Goal: Task Accomplishment & Management: Complete application form

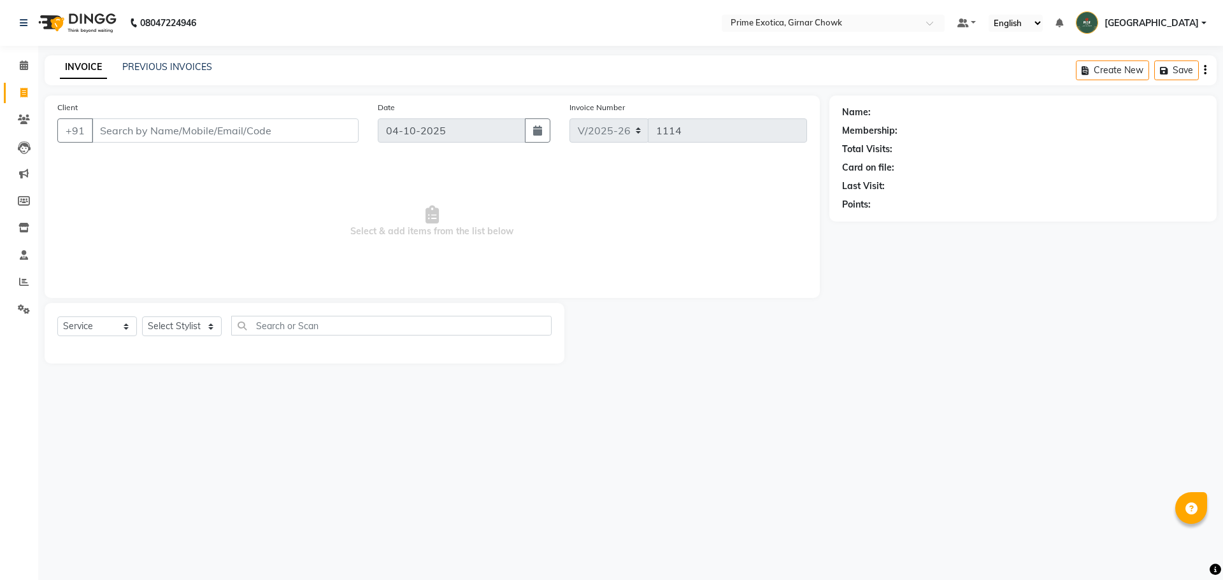
select select "5796"
select select "service"
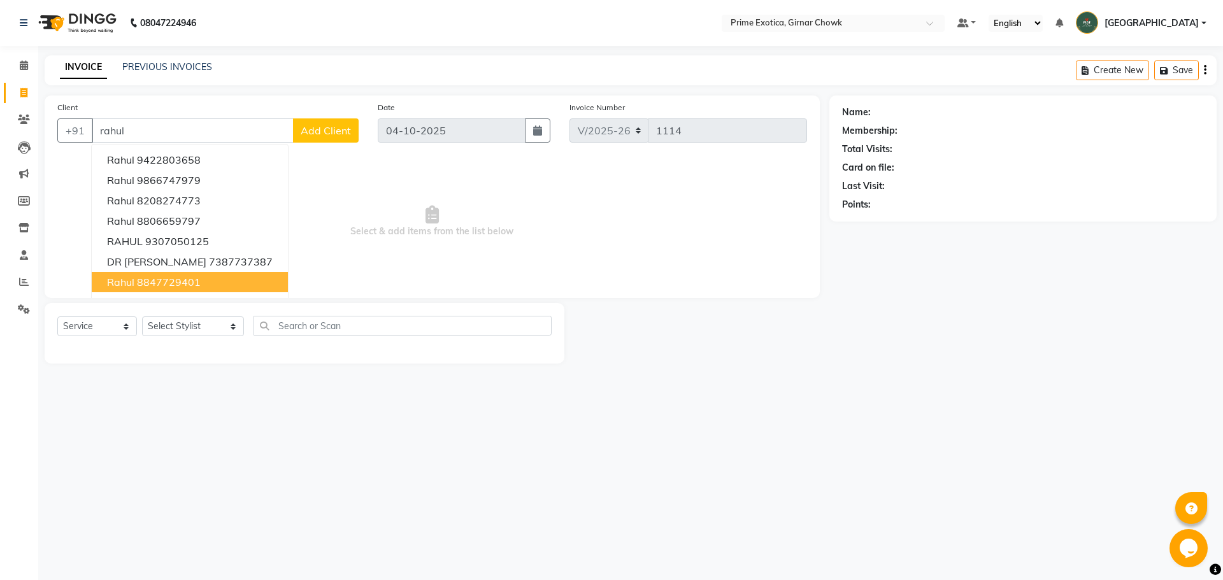
click at [213, 284] on button "[PERSON_NAME] 8847729401" at bounding box center [190, 282] width 196 height 20
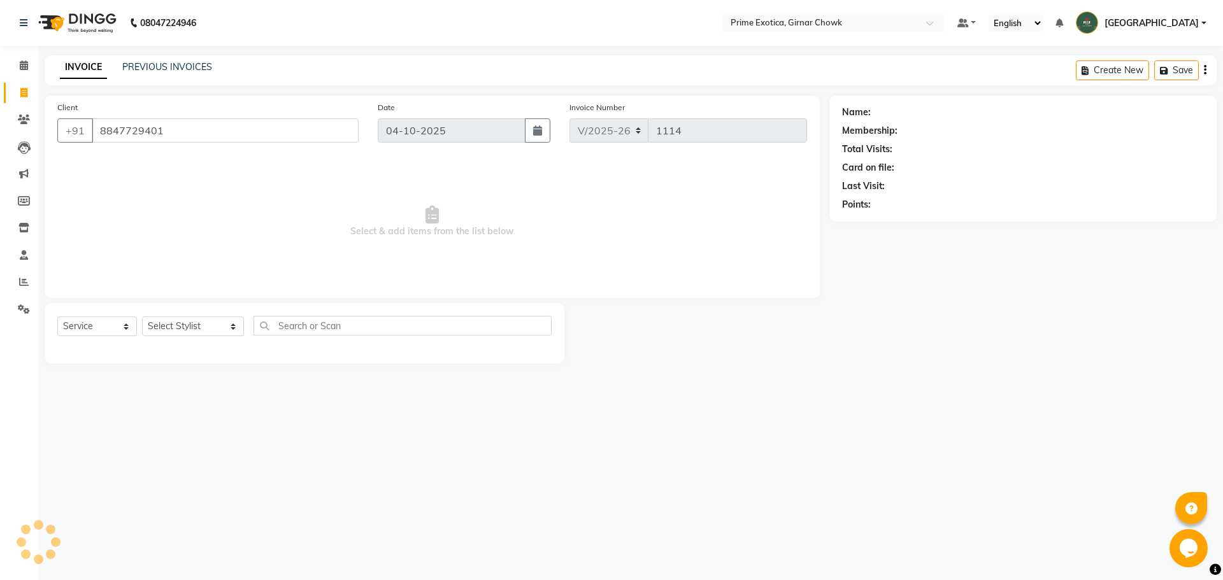
type input "8847729401"
drag, startPoint x: 940, startPoint y: 185, endPoint x: 879, endPoint y: 179, distance: 60.9
click at [879, 179] on div "Name: Rahul Membership: No Active Membership Total Visits: 1 Card on file: 0 La…" at bounding box center [1023, 156] width 362 height 111
click at [589, 185] on span "Select & add items from the list below" at bounding box center [432, 221] width 750 height 127
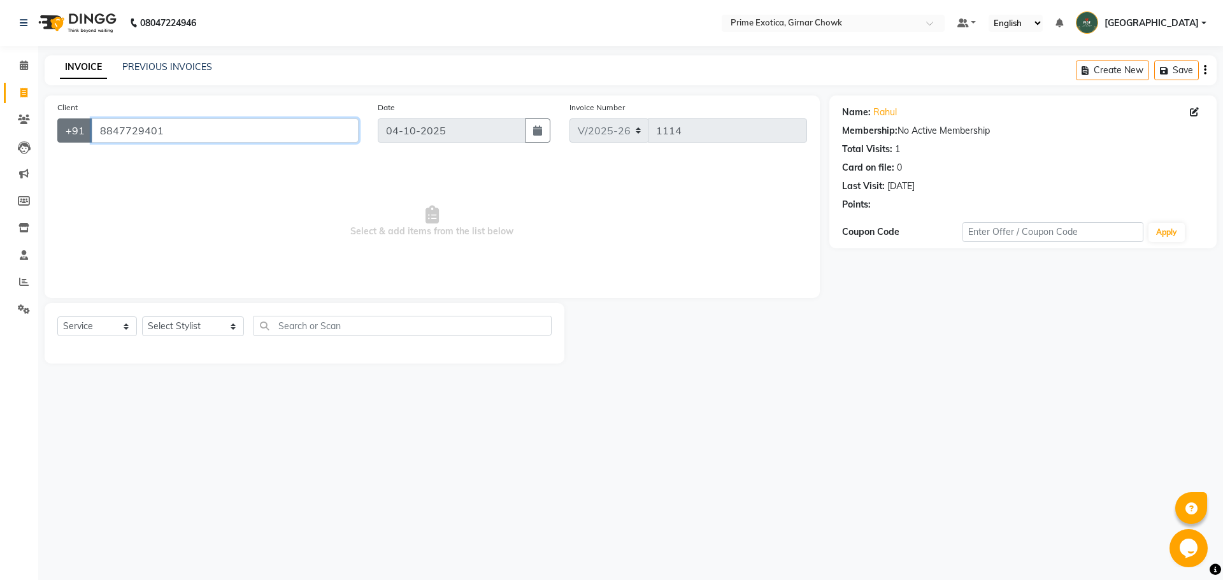
drag, startPoint x: 176, startPoint y: 128, endPoint x: 66, endPoint y: 127, distance: 110.9
click at [66, 127] on div "[PHONE_NUMBER]" at bounding box center [207, 131] width 301 height 24
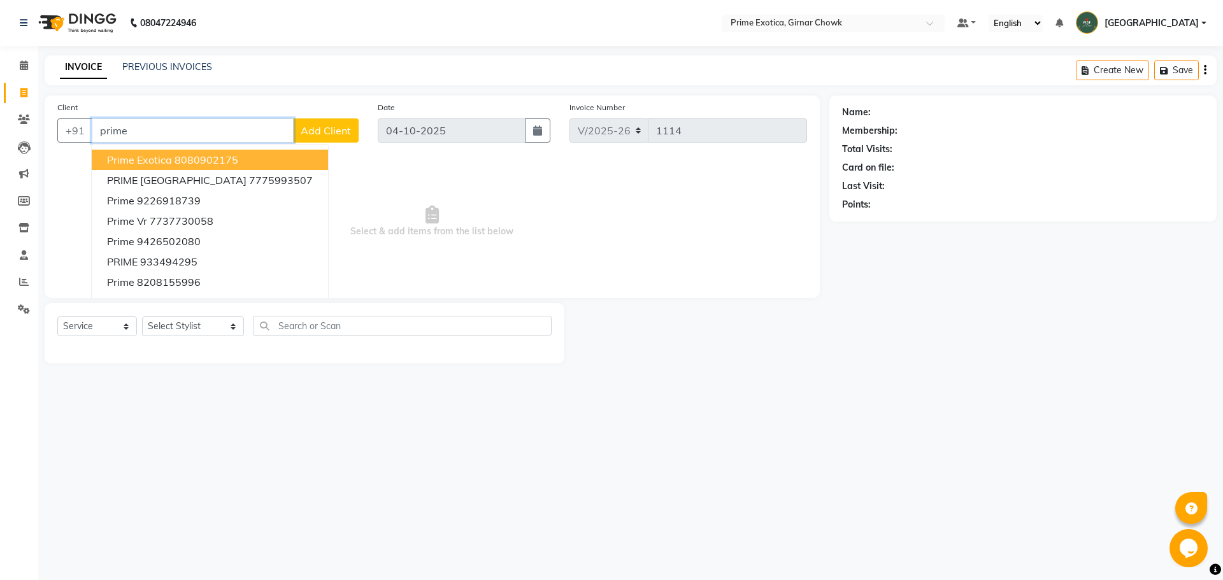
click at [160, 159] on span "prime exotica" at bounding box center [139, 160] width 65 height 13
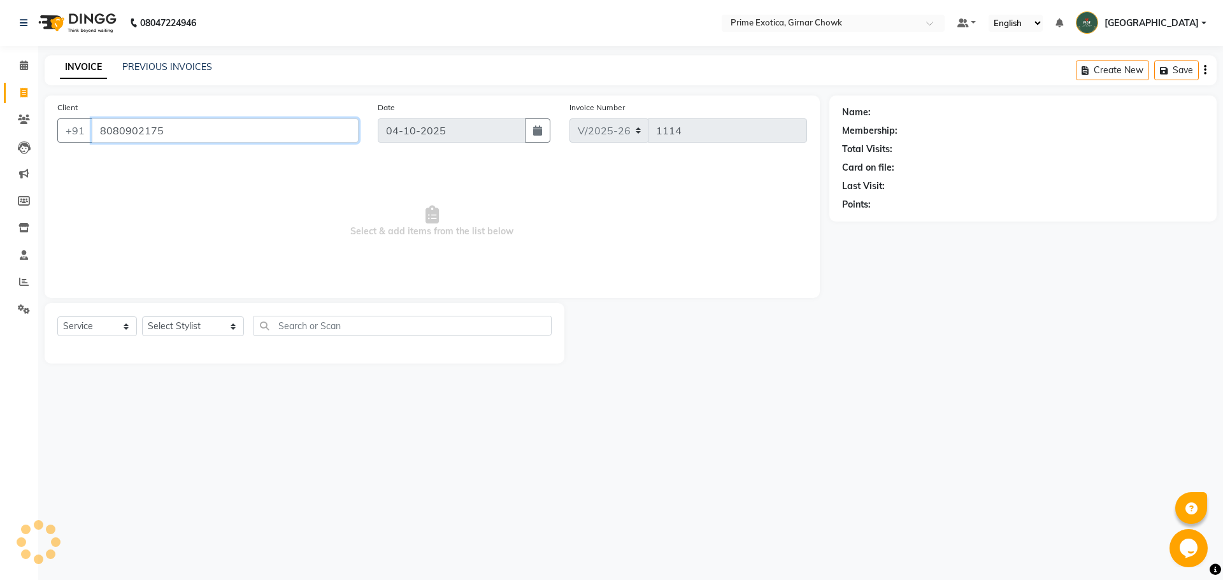
type input "8080902175"
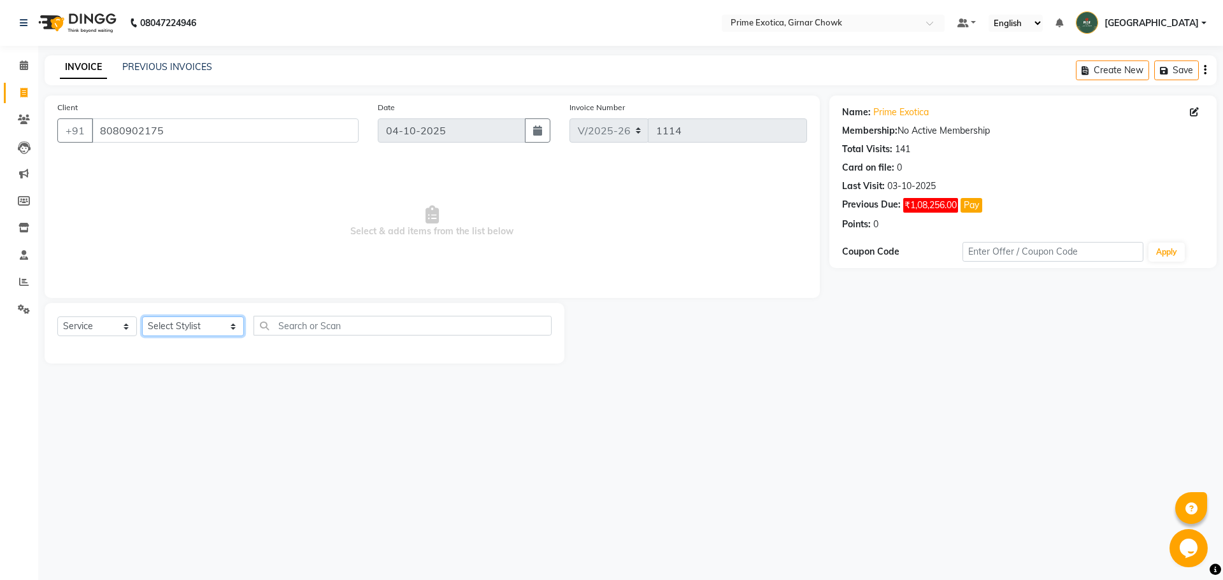
click at [193, 335] on select "Select Stylist [PERSON_NAME] ADMIN [PERSON_NAME] [PERSON_NAME] [PERSON_NAME] [P…" at bounding box center [193, 327] width 102 height 20
select select "80005"
click at [142, 317] on select "Select Stylist [PERSON_NAME] ADMIN [PERSON_NAME] [PERSON_NAME] [PERSON_NAME] [P…" at bounding box center [193, 327] width 102 height 20
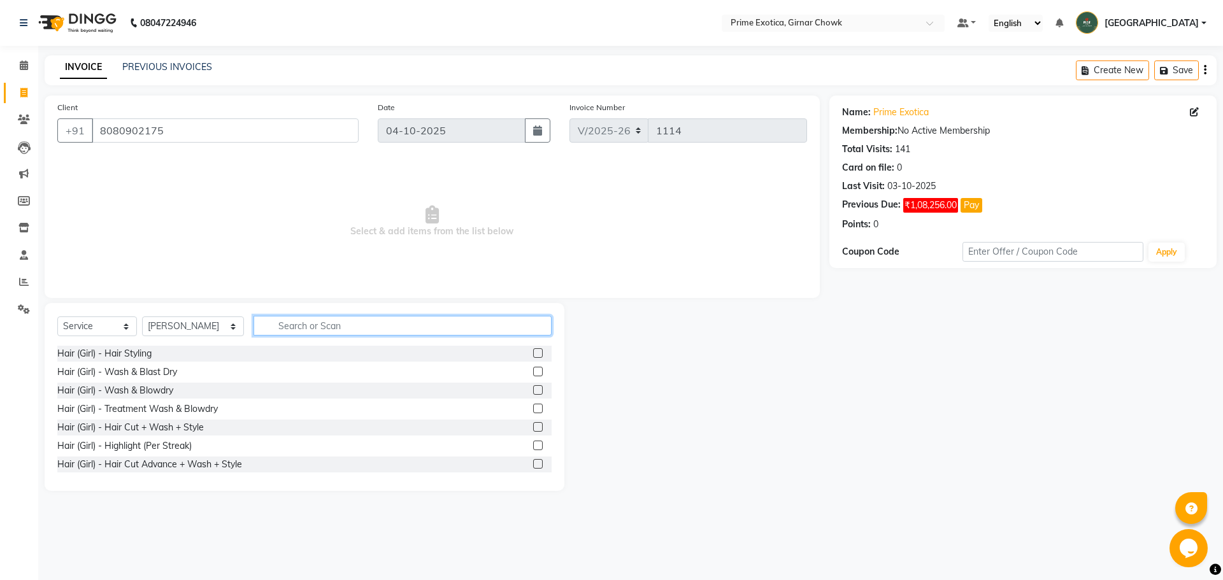
click at [292, 322] on input "text" at bounding box center [403, 326] width 298 height 20
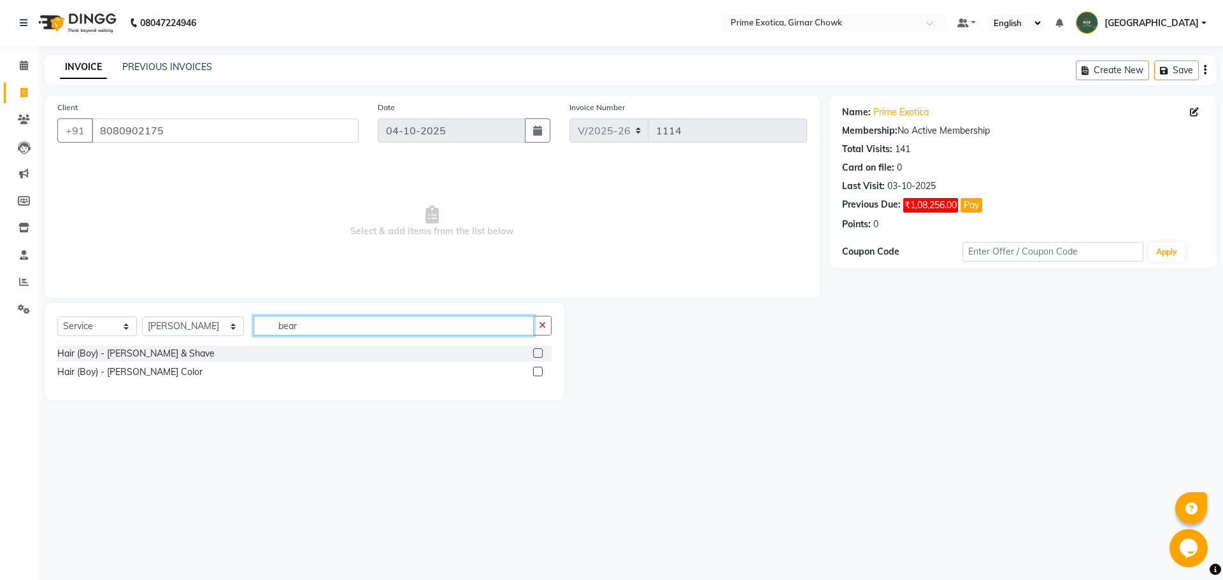
type input "bear"
click at [535, 356] on label at bounding box center [538, 354] width 10 height 10
click at [535, 356] on input "checkbox" at bounding box center [537, 354] width 8 height 8
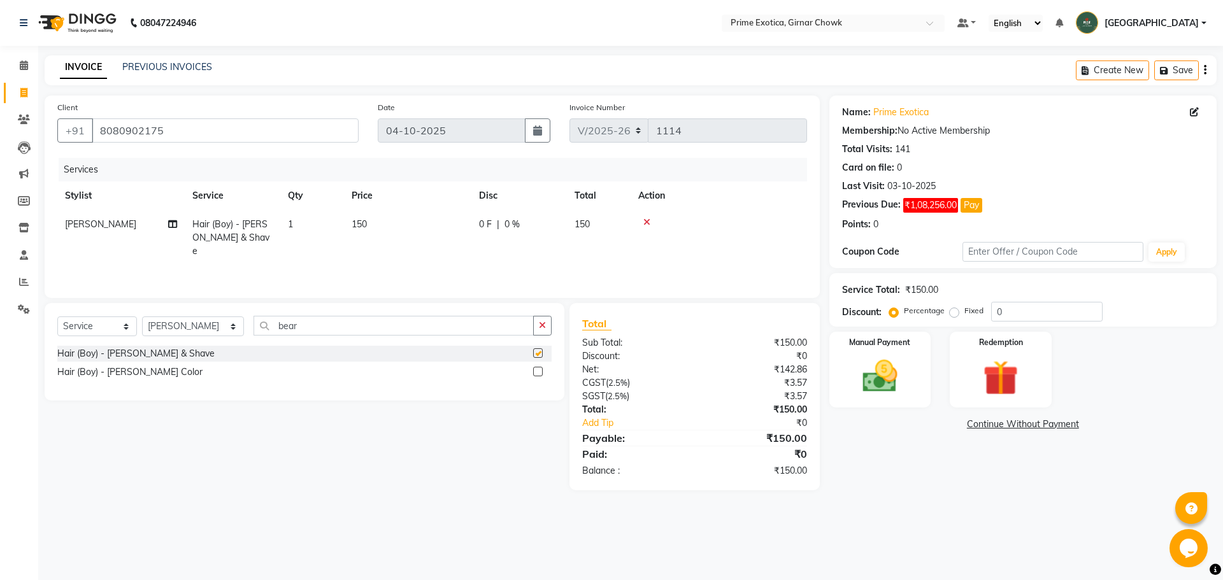
checkbox input "false"
click at [885, 384] on img at bounding box center [880, 377] width 59 height 42
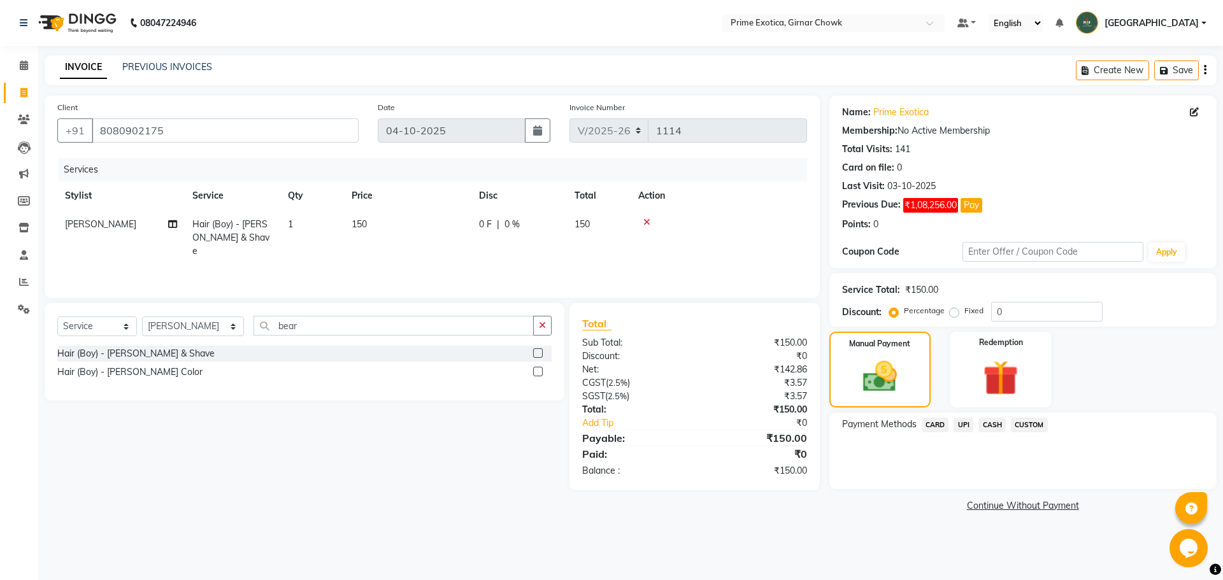
click at [964, 421] on span "UPI" at bounding box center [964, 425] width 20 height 15
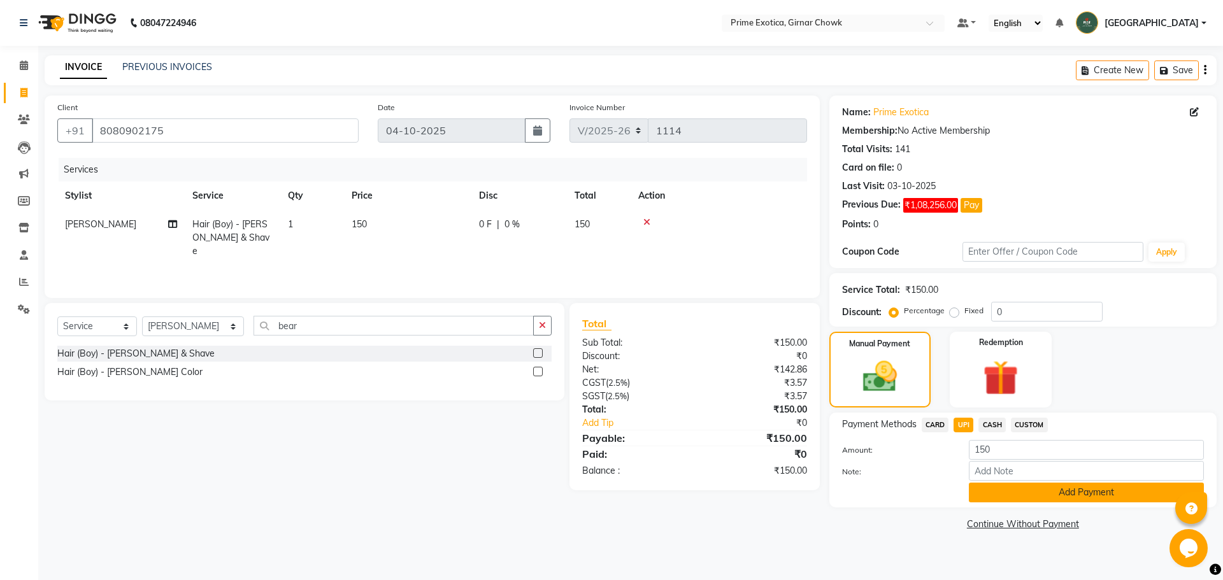
click at [1000, 490] on button "Add Payment" at bounding box center [1086, 493] width 235 height 20
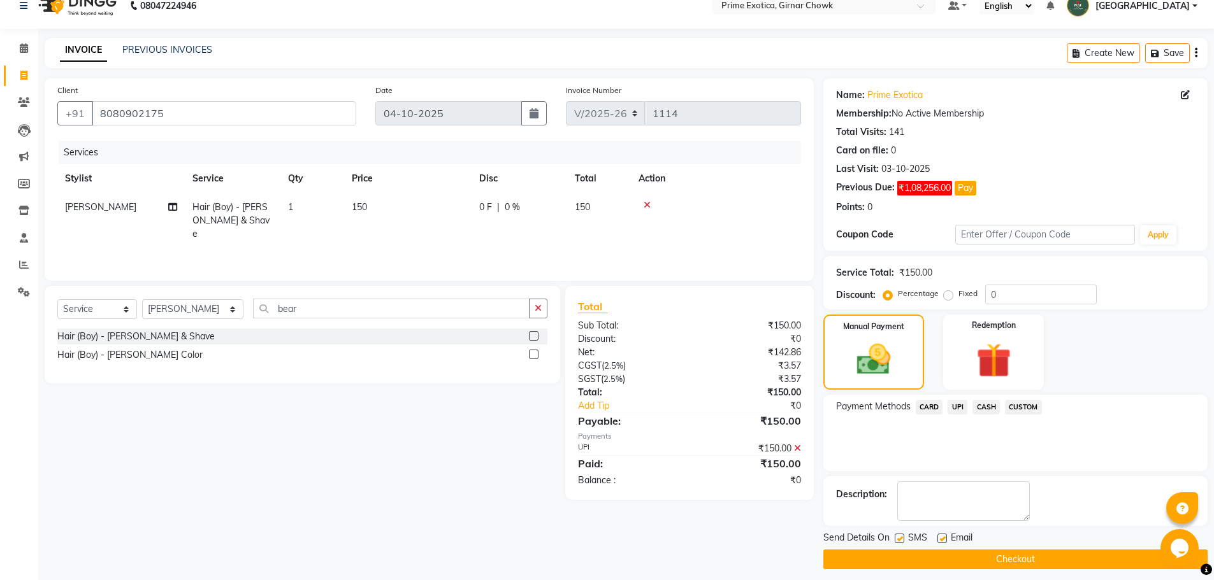
scroll to position [25, 0]
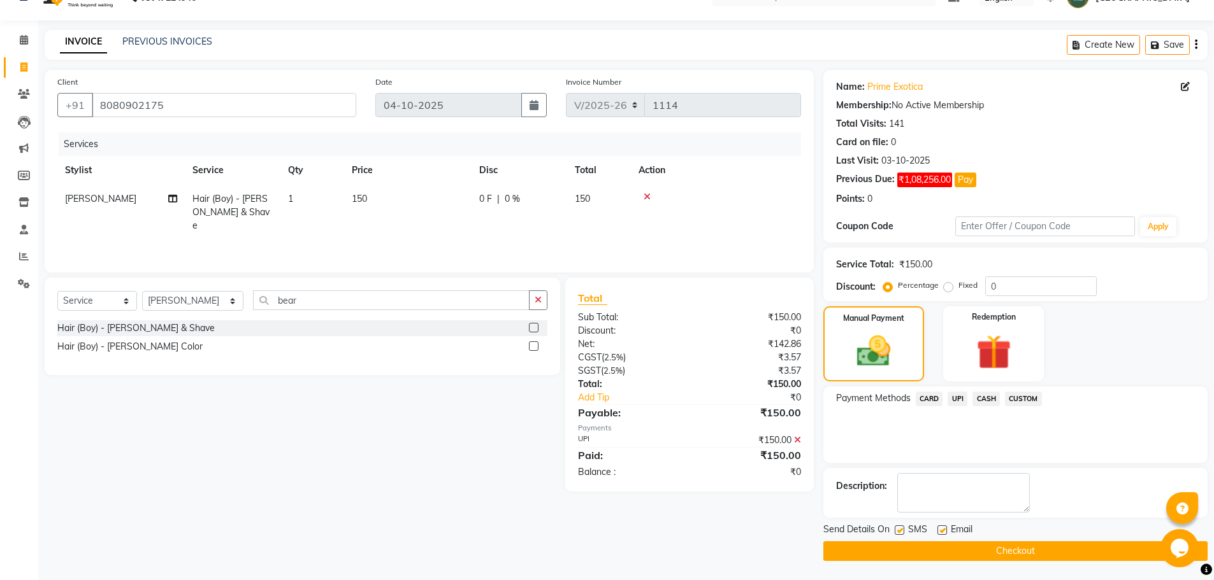
click at [990, 556] on button "Checkout" at bounding box center [1015, 552] width 384 height 20
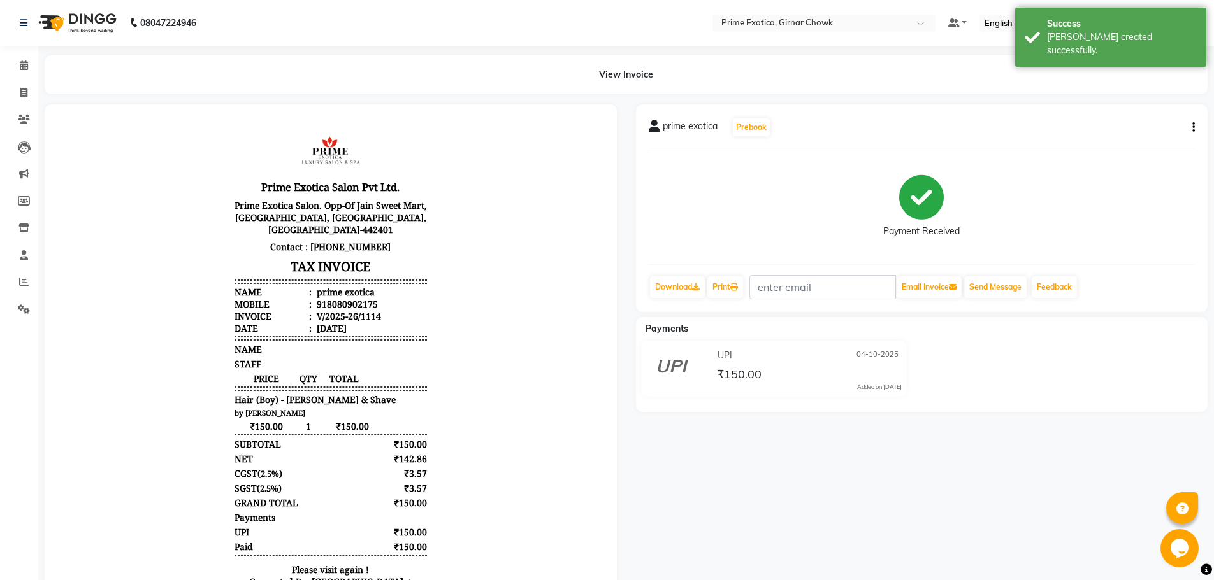
scroll to position [10, 0]
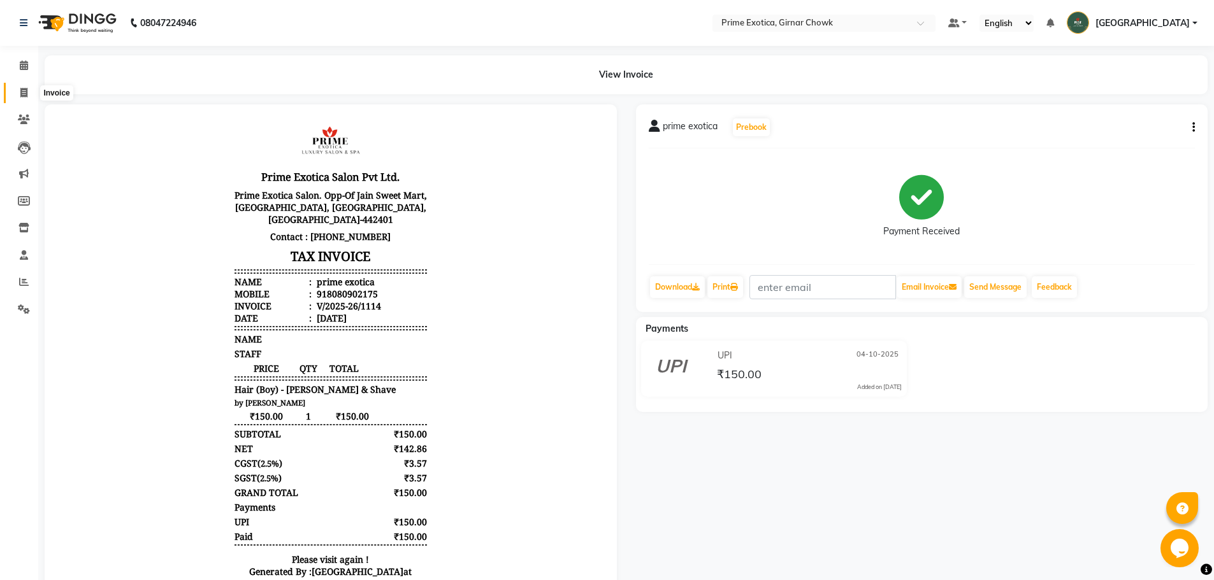
click at [21, 97] on span at bounding box center [24, 93] width 22 height 15
select select "service"
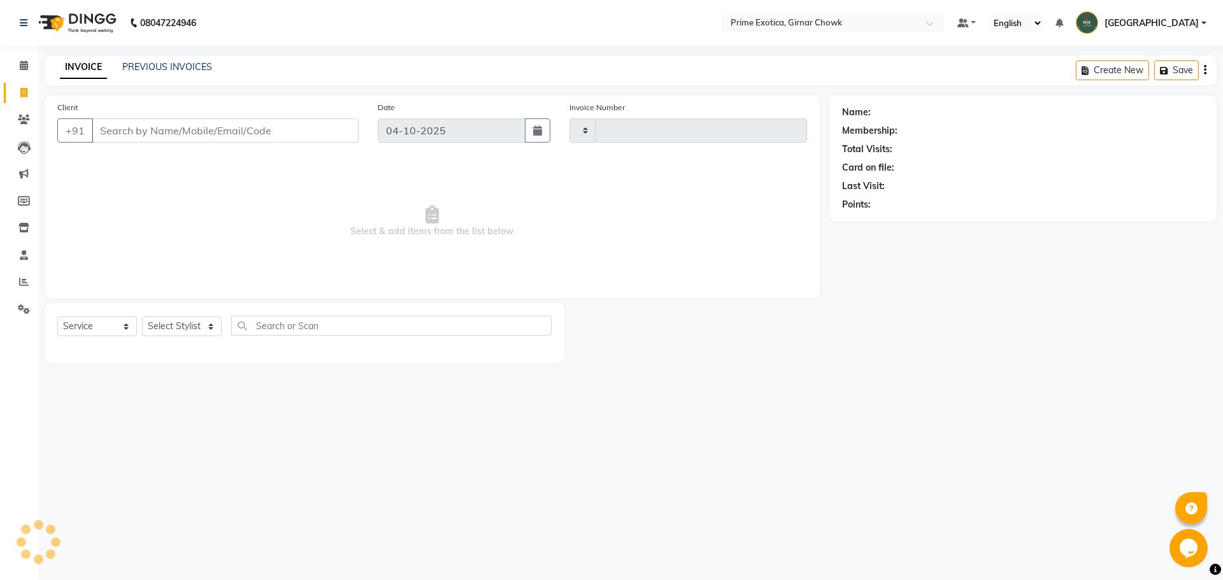
type input "1115"
select select "5796"
click at [141, 61] on link "PREVIOUS INVOICES" at bounding box center [167, 66] width 90 height 11
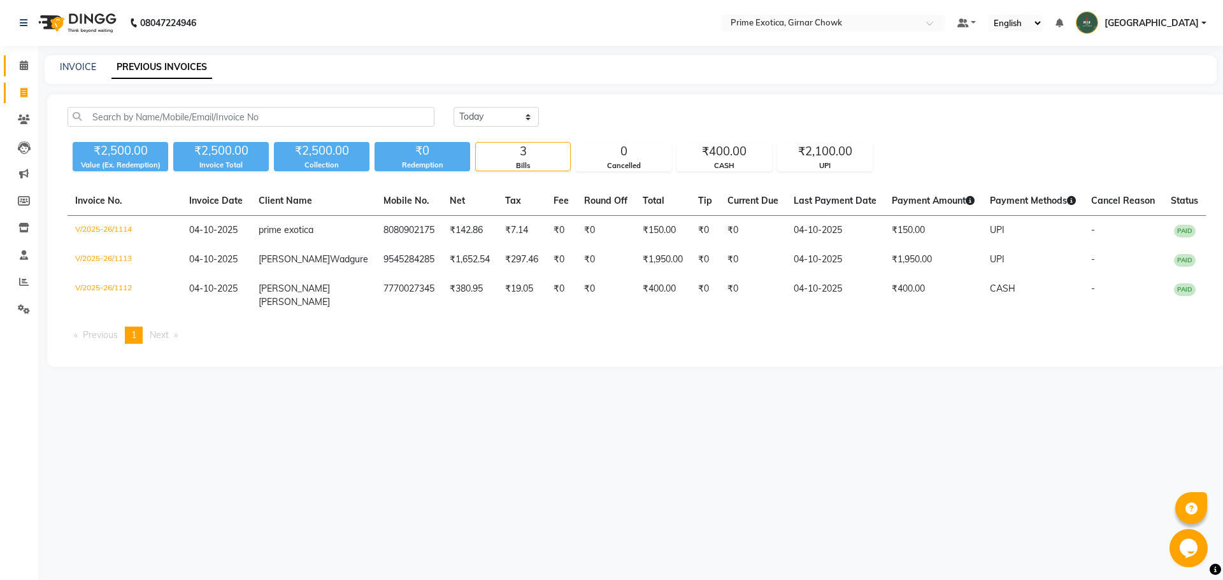
click at [21, 74] on link "Calendar" at bounding box center [19, 65] width 31 height 21
click at [24, 68] on icon at bounding box center [24, 66] width 8 height 10
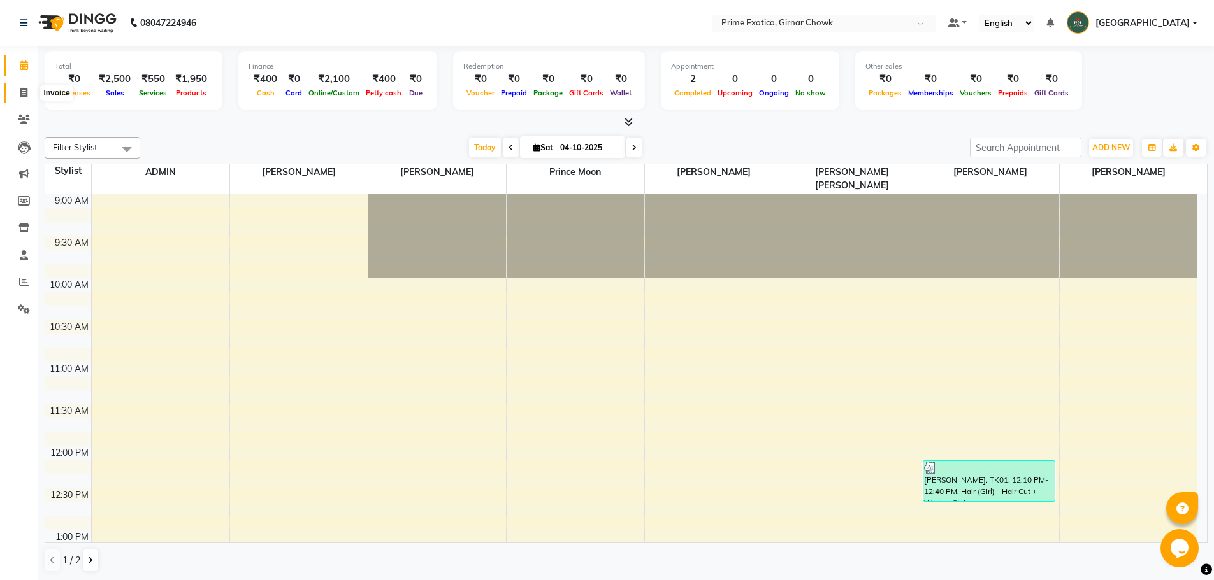
click at [23, 92] on icon at bounding box center [23, 93] width 7 height 10
select select "service"
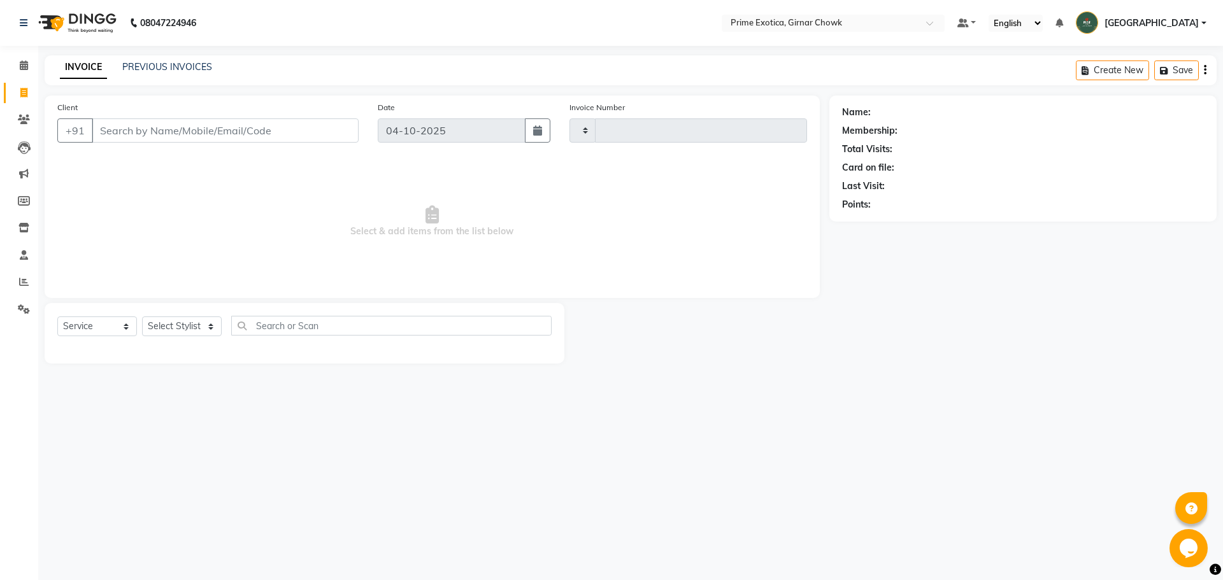
type input "1115"
select select "5796"
click at [179, 329] on select "Select Stylist [PERSON_NAME] ADMIN [PERSON_NAME] [PERSON_NAME] [PERSON_NAME] [P…" at bounding box center [193, 327] width 102 height 20
select select "92073"
click at [142, 317] on select "Select Stylist [PERSON_NAME] ADMIN [PERSON_NAME] [PERSON_NAME] [PERSON_NAME] [P…" at bounding box center [193, 327] width 102 height 20
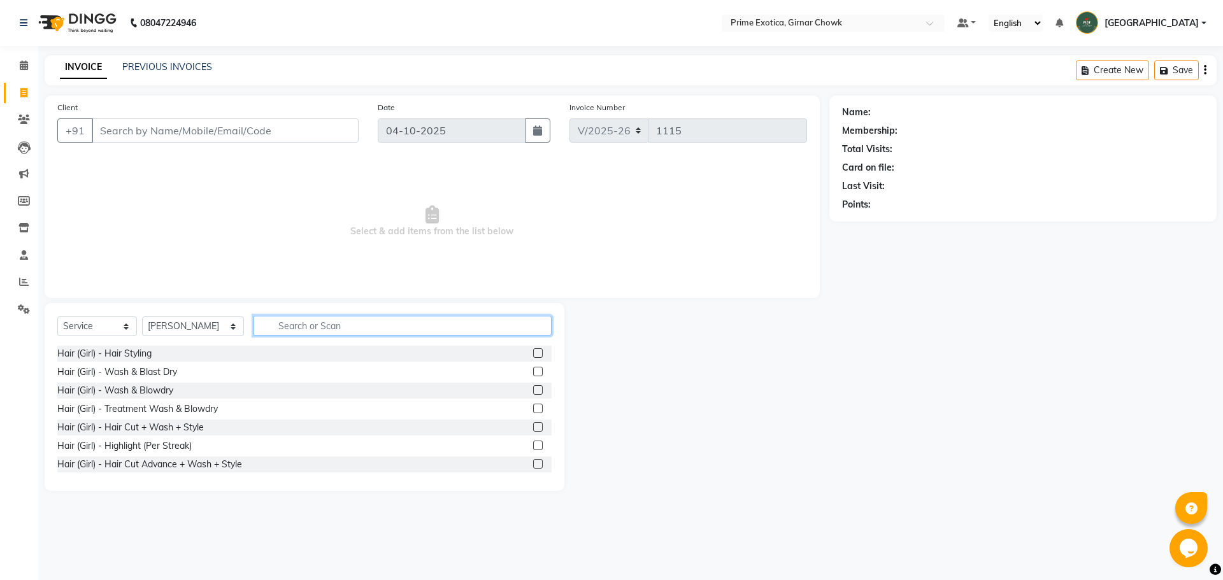
click at [277, 323] on input "text" at bounding box center [403, 326] width 298 height 20
type input "wash"
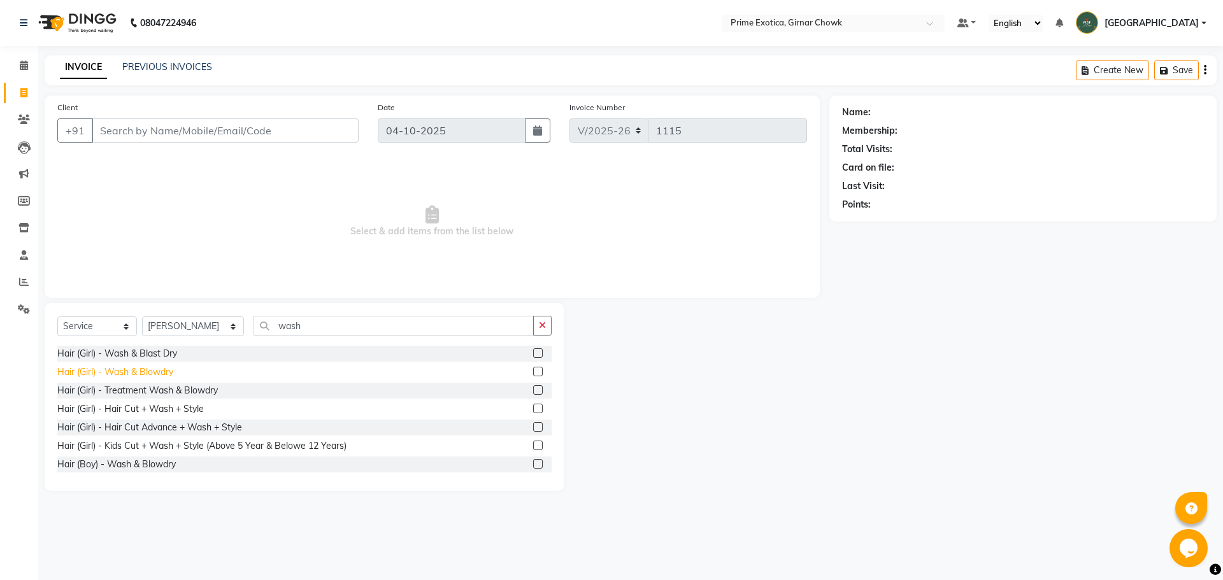
click at [133, 372] on div "Hair (Girl) - Wash & Blowdry" at bounding box center [115, 372] width 116 height 13
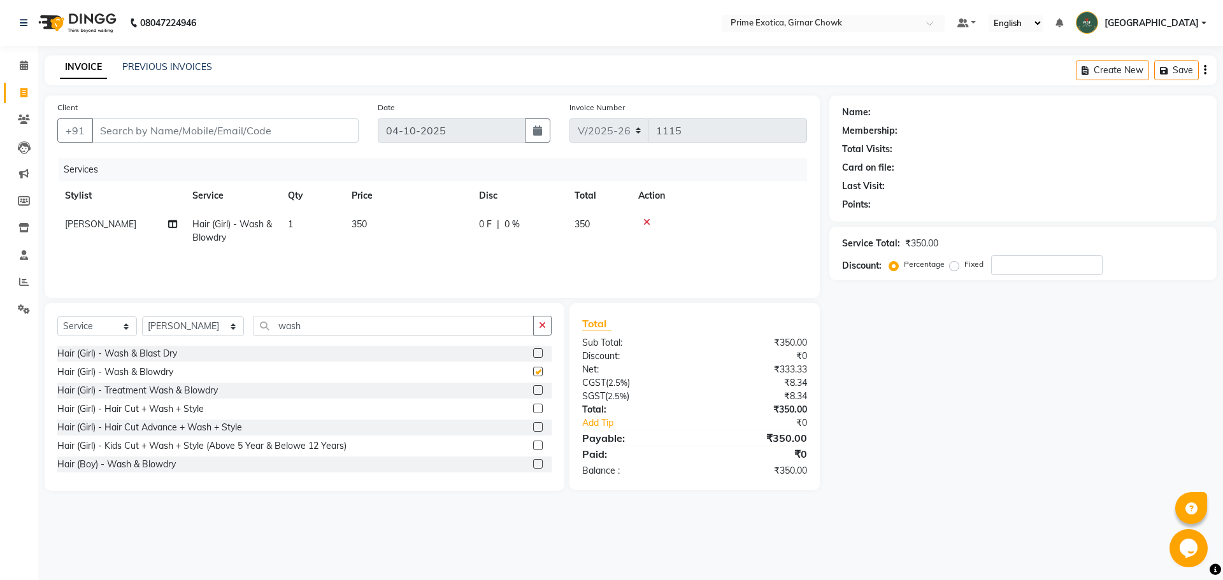
checkbox input "false"
click at [286, 325] on input "wash" at bounding box center [394, 326] width 280 height 20
type input "w"
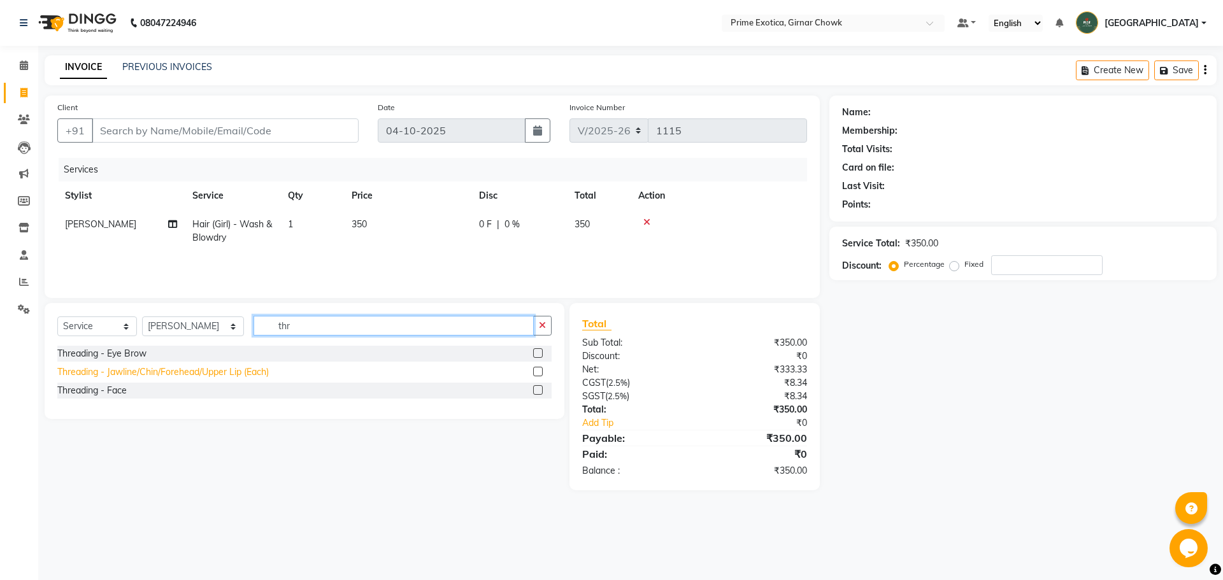
type input "thr"
click at [232, 370] on div "Threading - Jawline/Chin/Forehead/Upper Lip (Each)" at bounding box center [163, 372] width 212 height 13
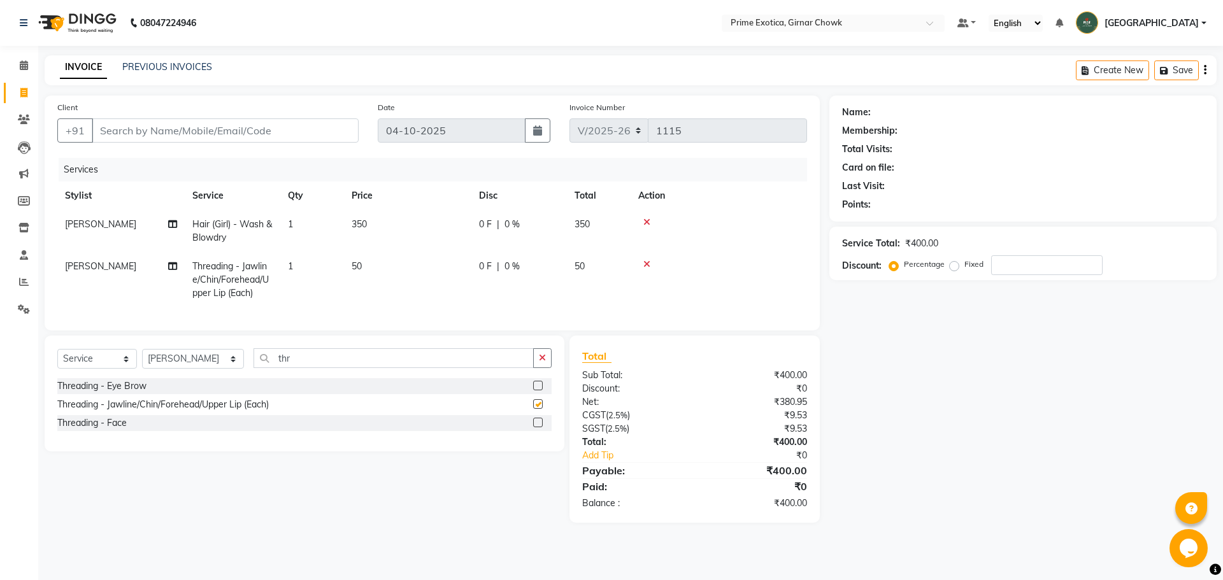
checkbox input "false"
click at [405, 269] on td "50" at bounding box center [407, 279] width 127 height 55
select select "92073"
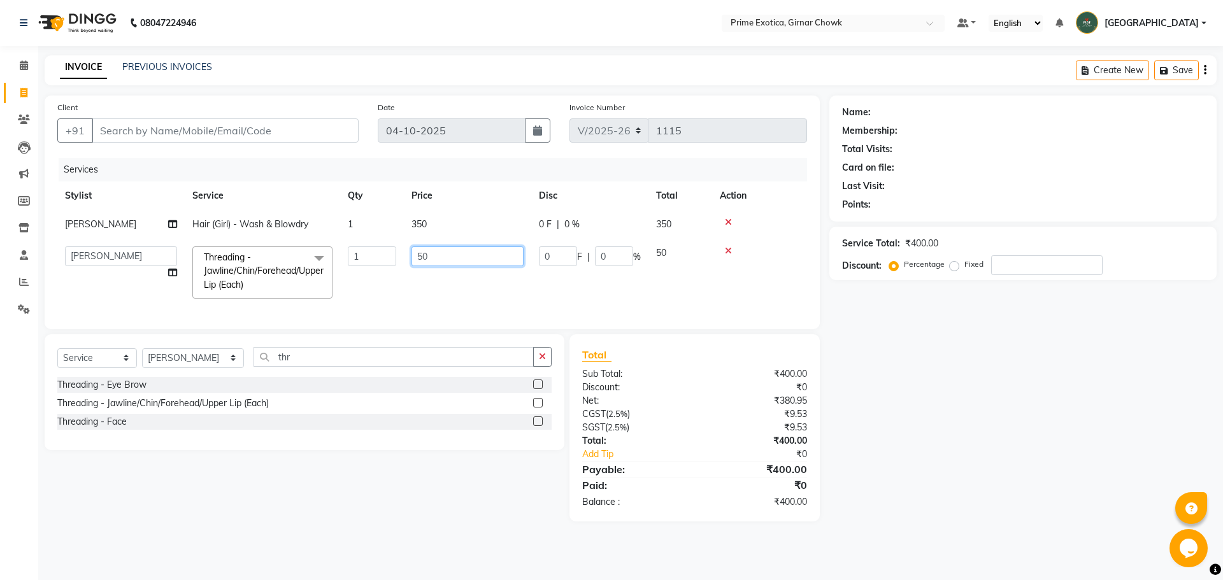
click at [419, 257] on input "50" at bounding box center [468, 257] width 112 height 20
click at [423, 257] on input "50" at bounding box center [468, 257] width 112 height 20
type input "100"
click at [416, 312] on div "Services Stylist Service Qty Price Disc Total Action [PERSON_NAME] Hair (Girl) …" at bounding box center [432, 237] width 750 height 159
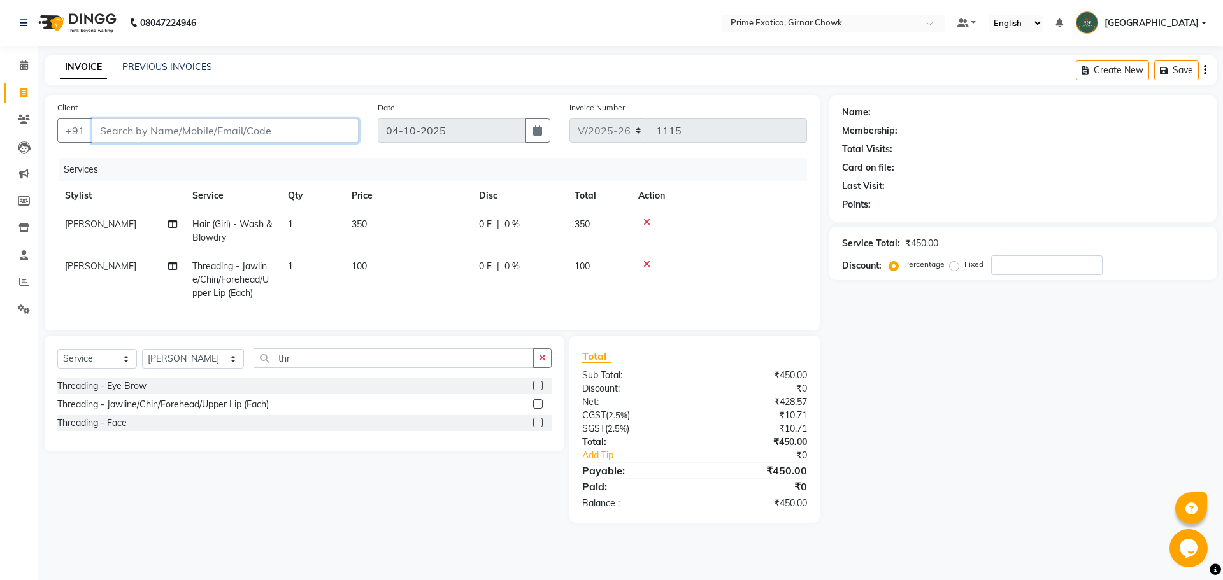
click at [227, 129] on input "Client" at bounding box center [225, 131] width 267 height 24
type input "7"
type input "0"
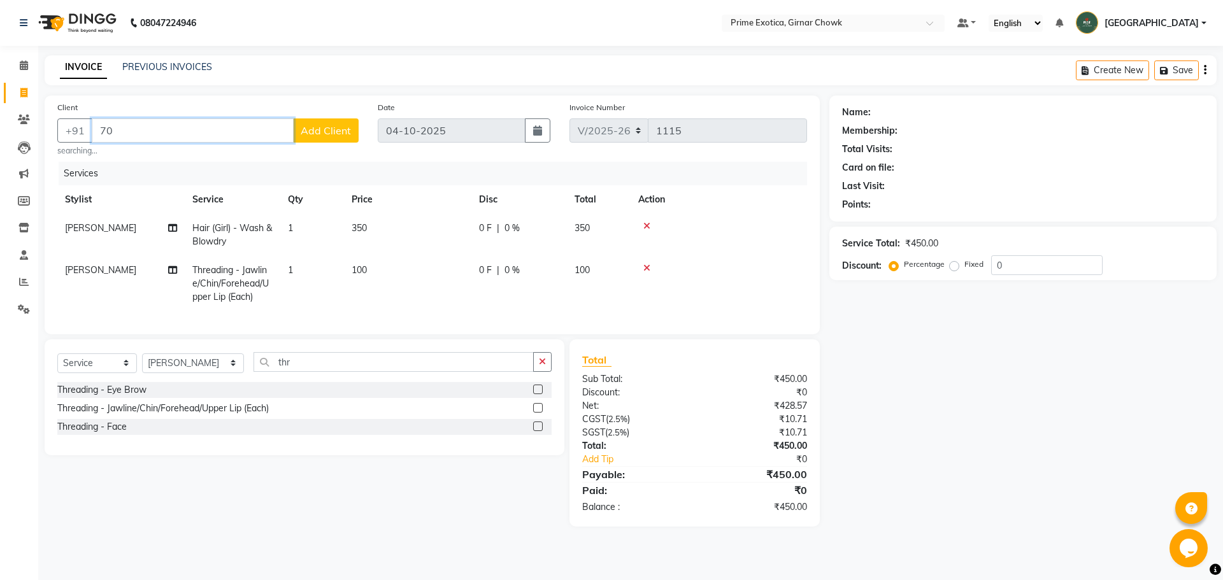
type input "7"
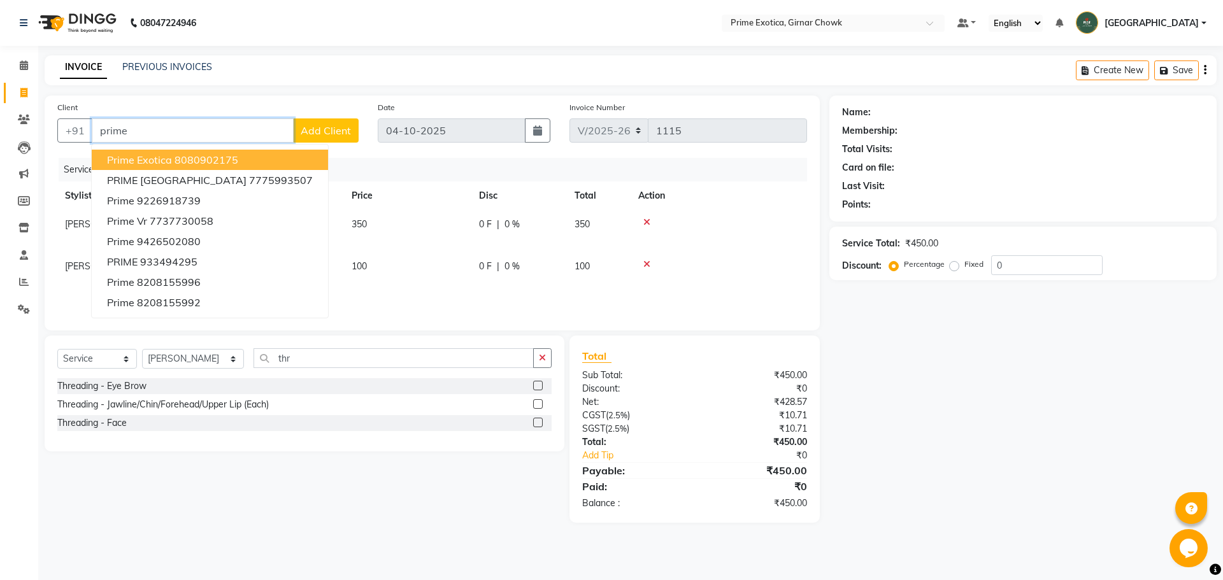
click at [202, 152] on button "prime exotica 8080902175" at bounding box center [210, 160] width 236 height 20
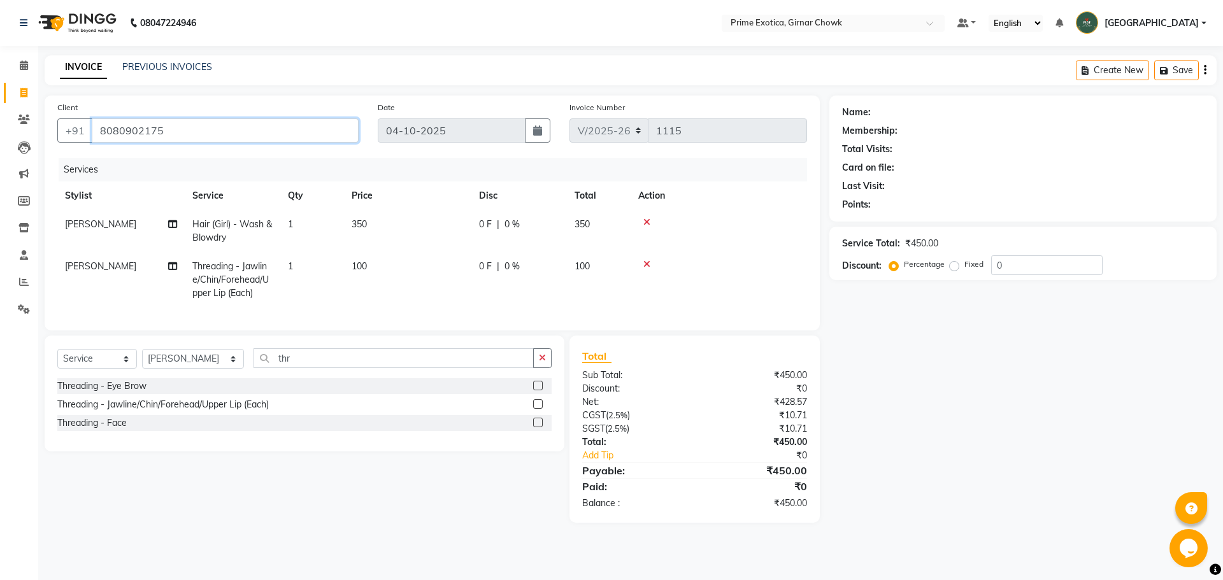
type input "8080902175"
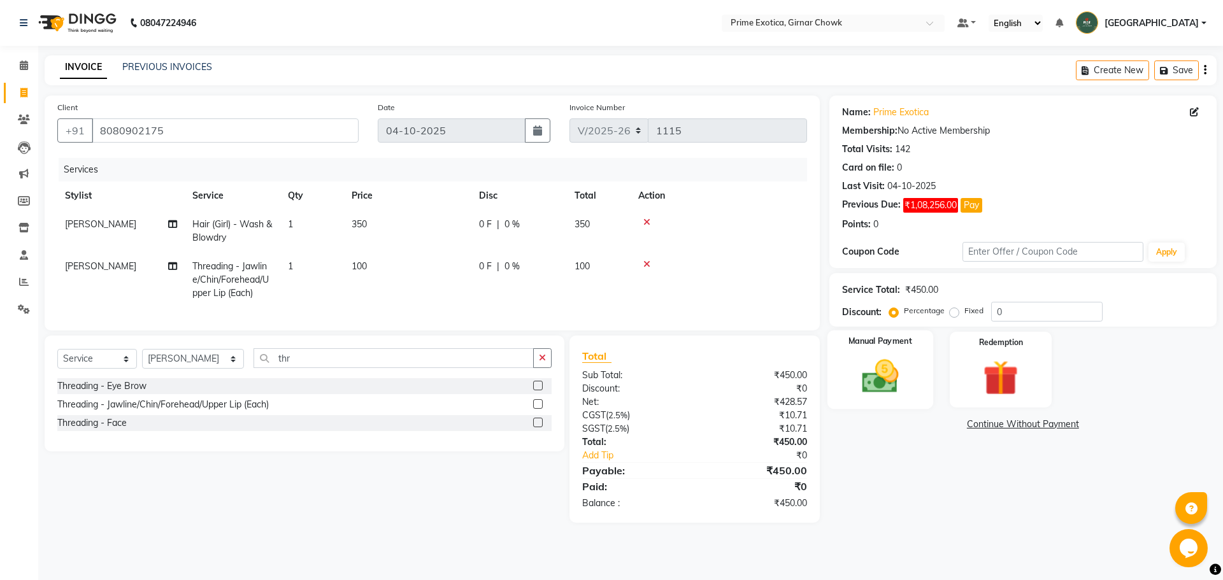
click at [900, 377] on img at bounding box center [880, 377] width 59 height 42
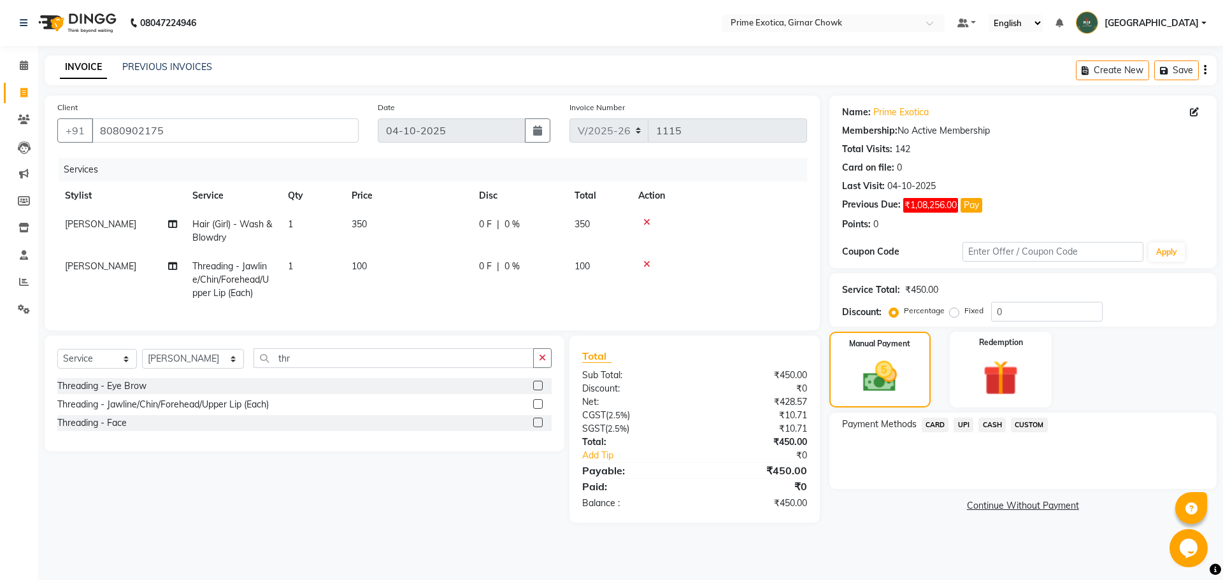
click at [987, 428] on span "CASH" at bounding box center [992, 425] width 27 height 15
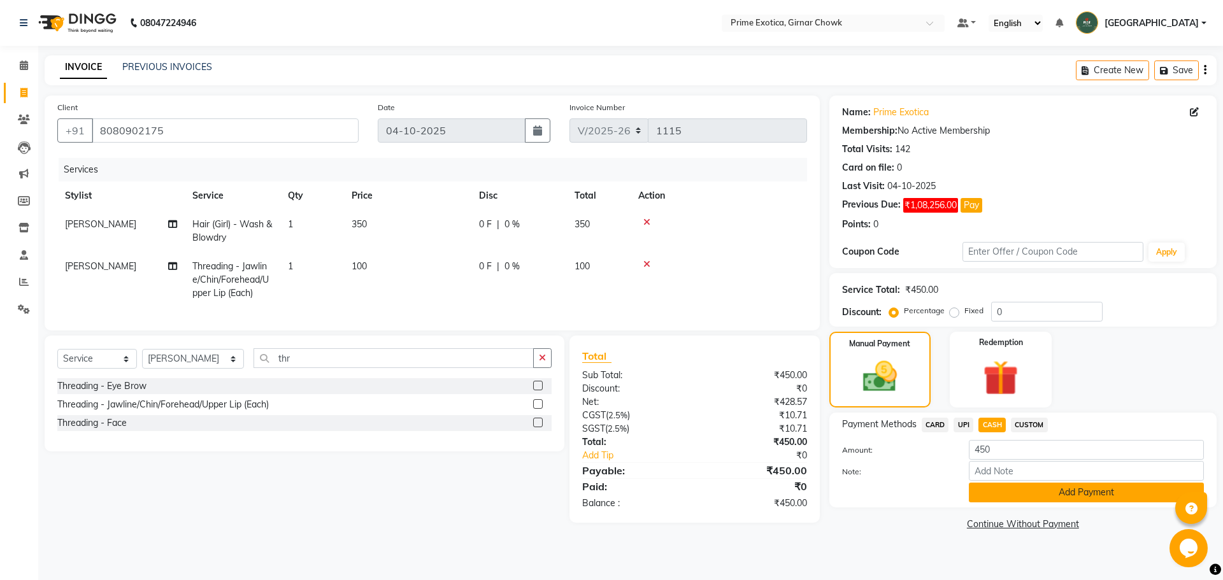
click at [1016, 500] on button "Add Payment" at bounding box center [1086, 493] width 235 height 20
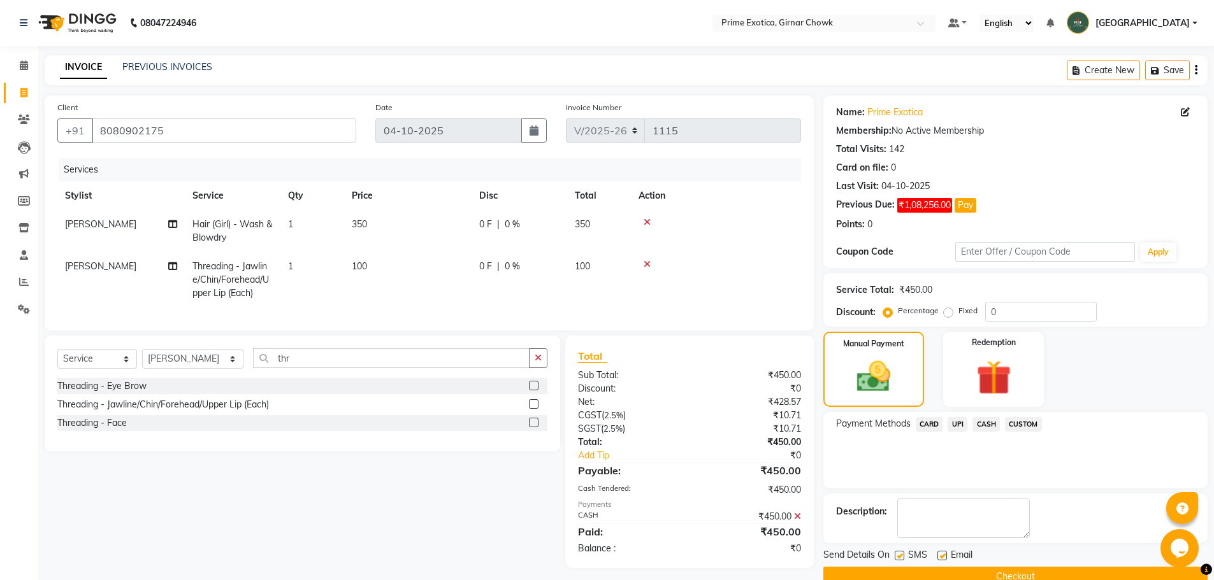
click at [1026, 570] on button "Checkout" at bounding box center [1015, 577] width 384 height 20
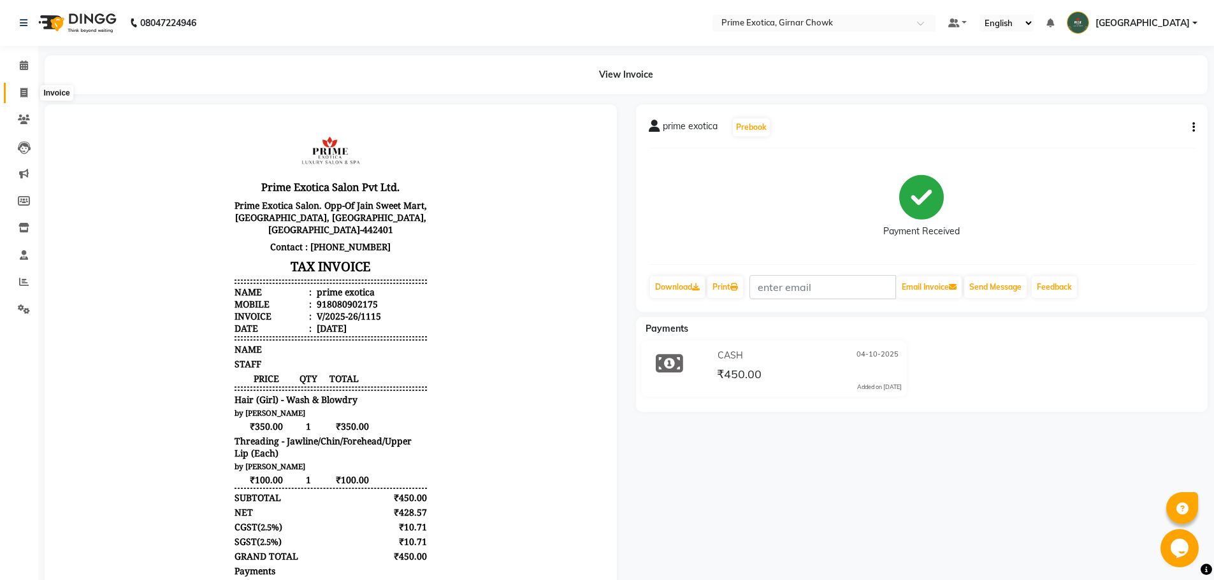
click at [24, 87] on span at bounding box center [24, 93] width 22 height 15
select select "service"
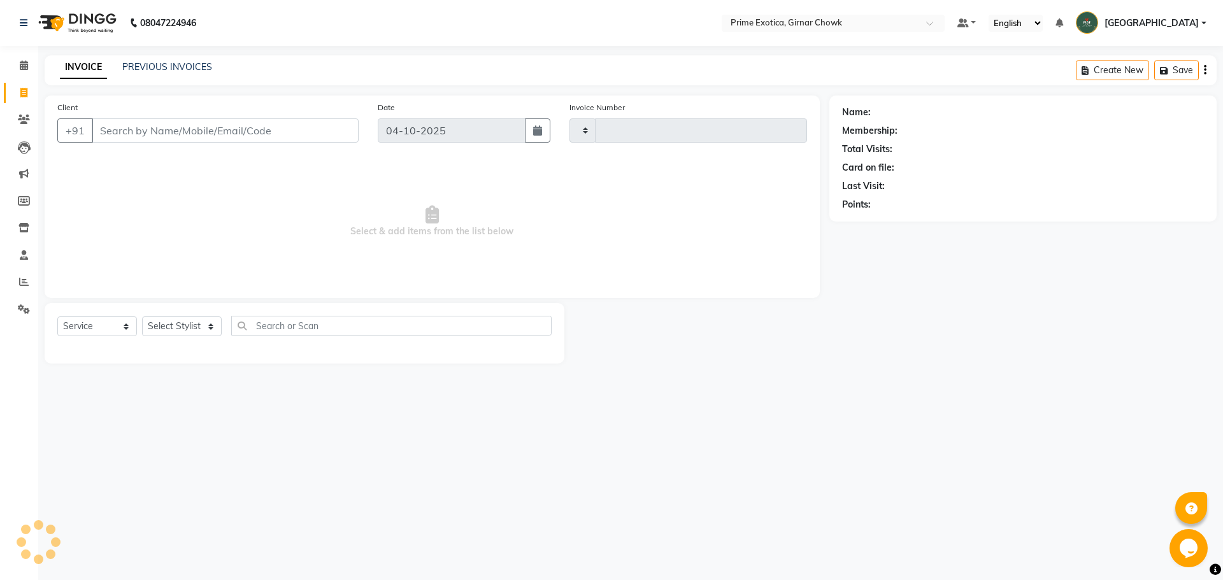
type input "1116"
select select "5796"
click at [173, 69] on link "PREVIOUS INVOICES" at bounding box center [167, 66] width 90 height 11
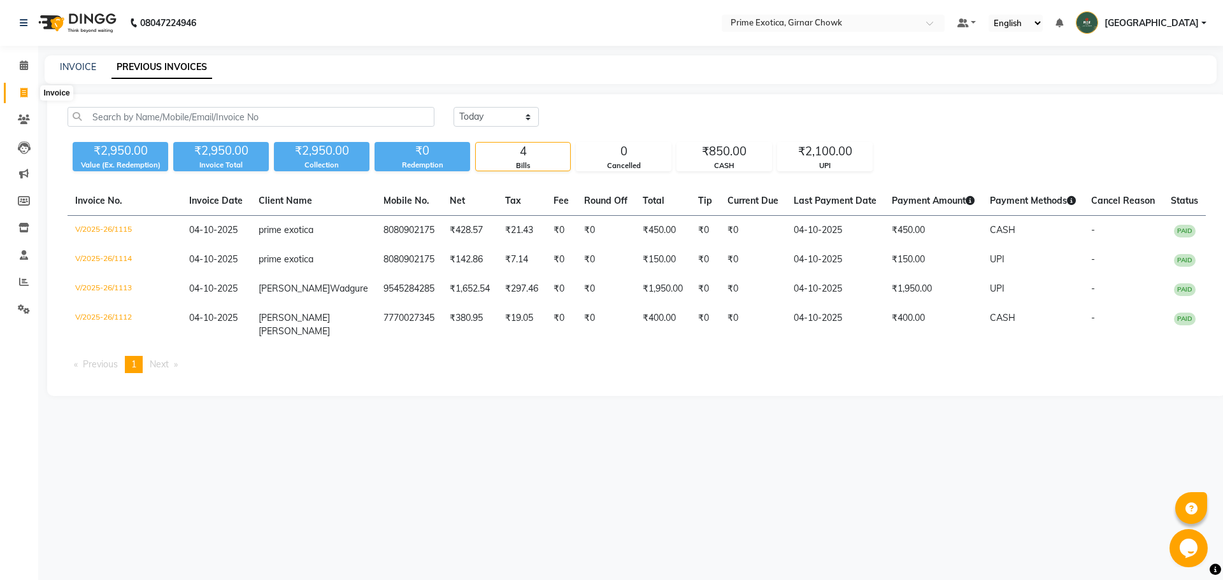
click at [24, 95] on icon at bounding box center [23, 93] width 7 height 10
select select "service"
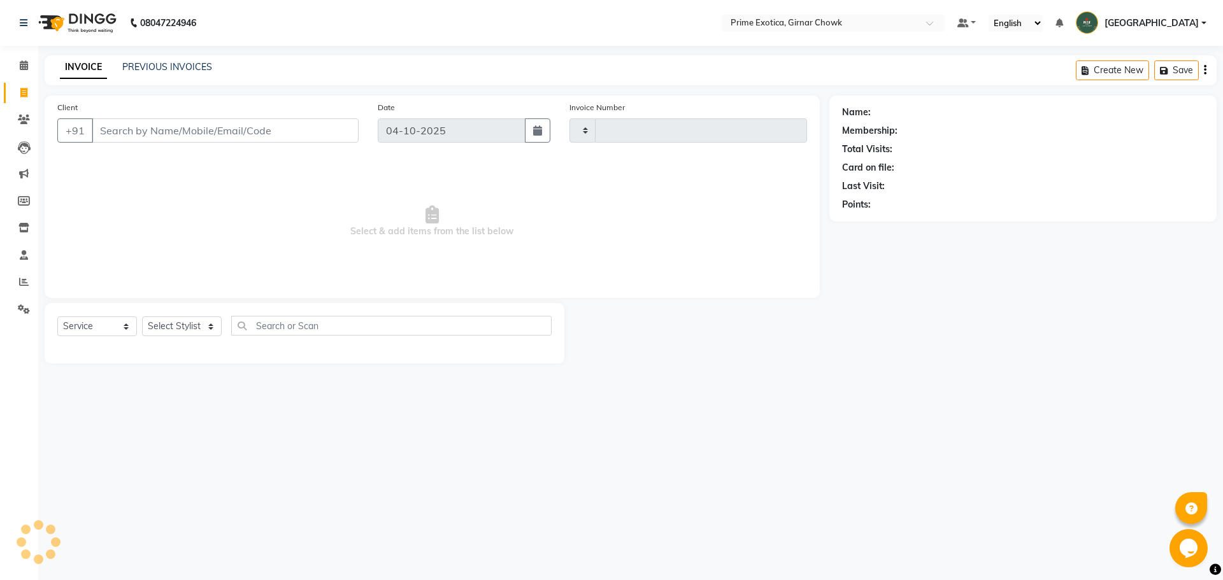
type input "1116"
select select "5796"
click at [211, 322] on select "Select Stylist [PERSON_NAME] ADMIN [PERSON_NAME] [PERSON_NAME] [PERSON_NAME] [P…" at bounding box center [193, 327] width 102 height 20
drag, startPoint x: 198, startPoint y: 326, endPoint x: 198, endPoint y: 336, distance: 10.2
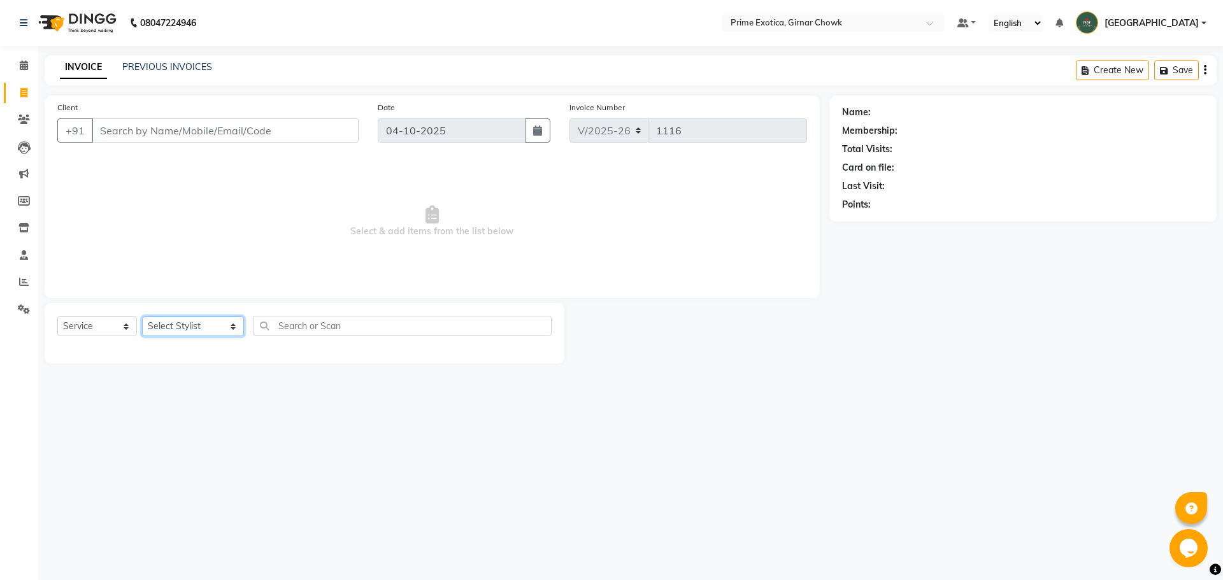
click at [198, 326] on select "Select Stylist [PERSON_NAME] ADMIN [PERSON_NAME] [PERSON_NAME] [PERSON_NAME] [P…" at bounding box center [193, 327] width 102 height 20
select select "80005"
click at [142, 317] on select "Select Stylist [PERSON_NAME] ADMIN [PERSON_NAME] [PERSON_NAME] [PERSON_NAME] [P…" at bounding box center [193, 327] width 102 height 20
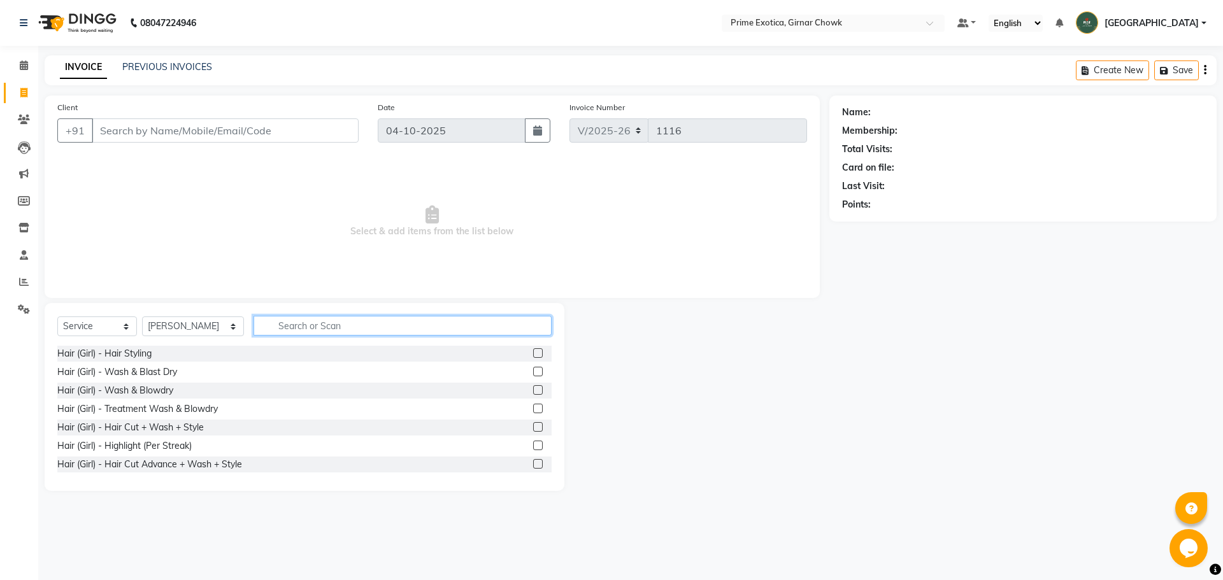
click at [298, 328] on input "text" at bounding box center [403, 326] width 298 height 20
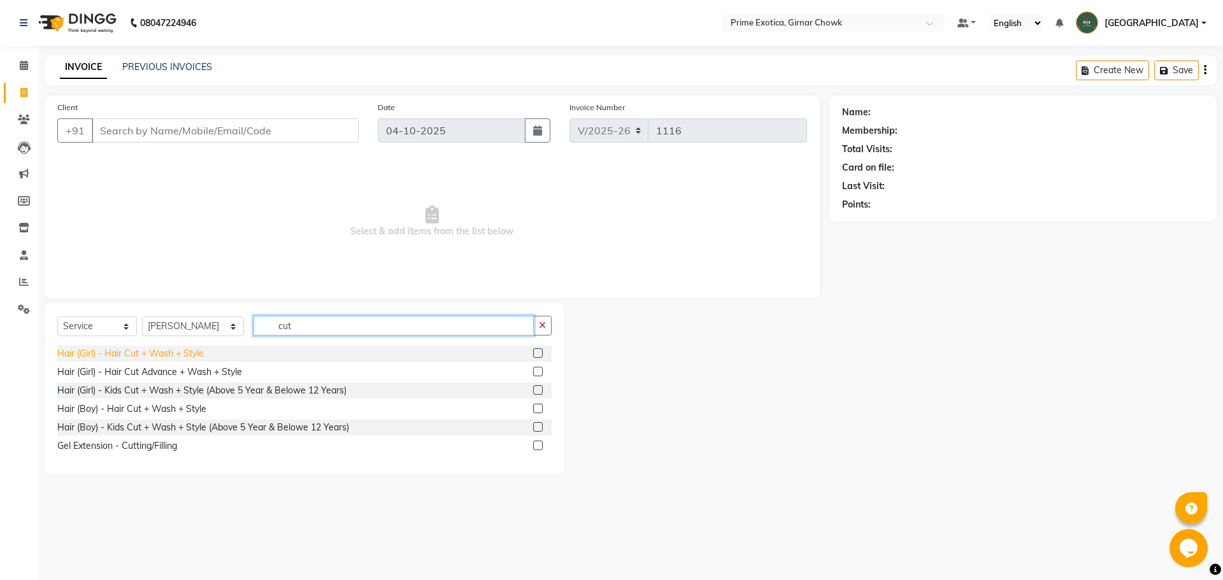
type input "cut"
click at [157, 353] on div "Hair (Girl) - Hair Cut + Wash + Style" at bounding box center [130, 353] width 147 height 13
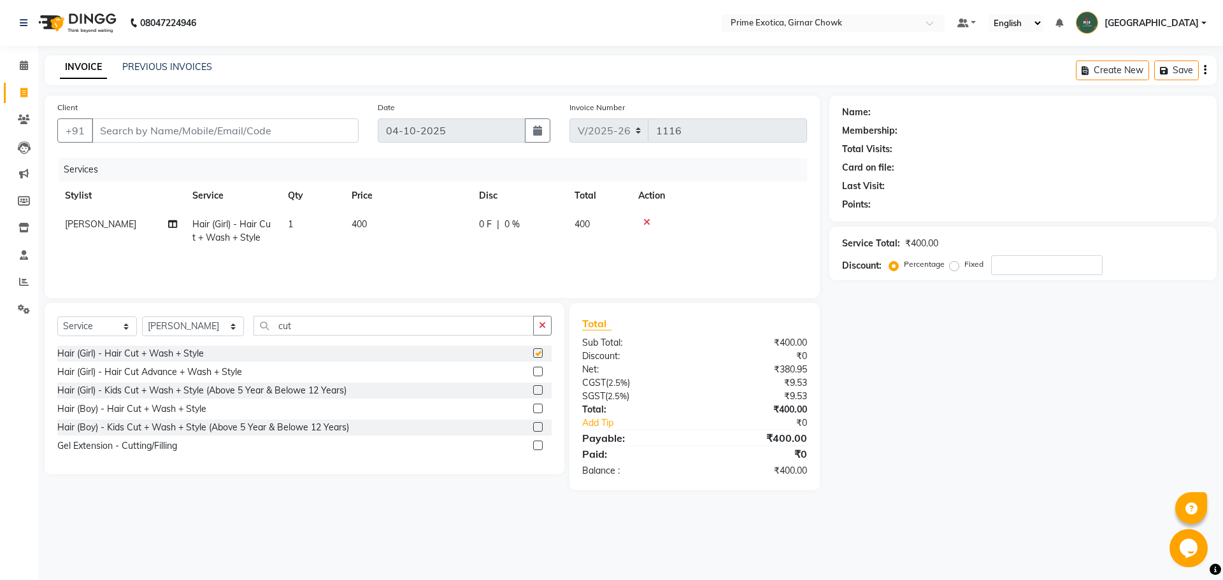
checkbox input "false"
click at [270, 324] on input "cut" at bounding box center [394, 326] width 280 height 20
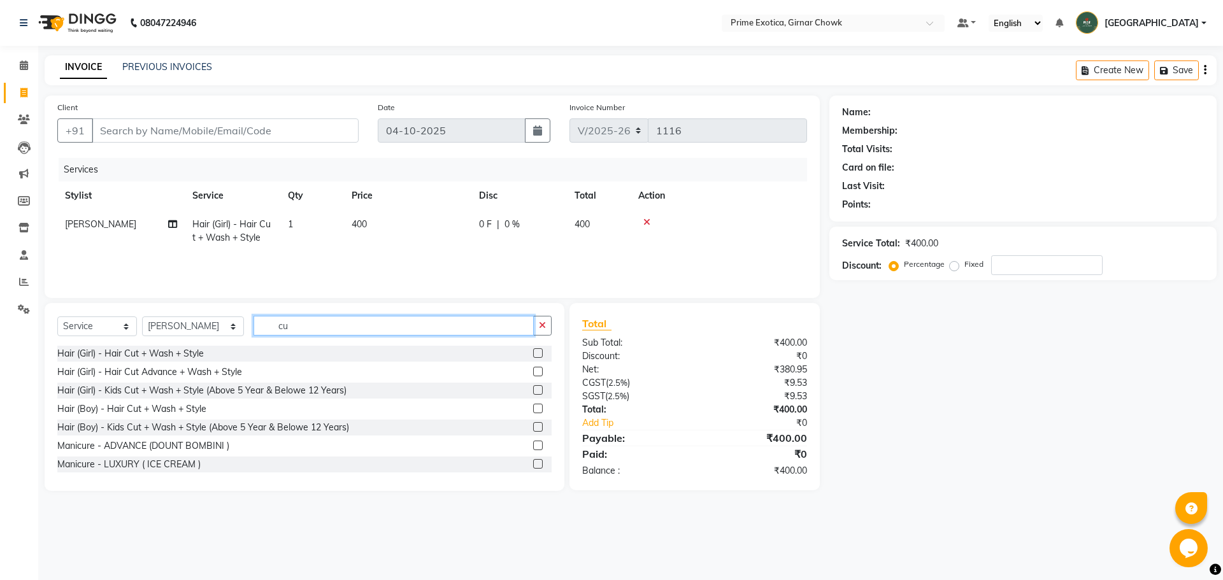
type input "c"
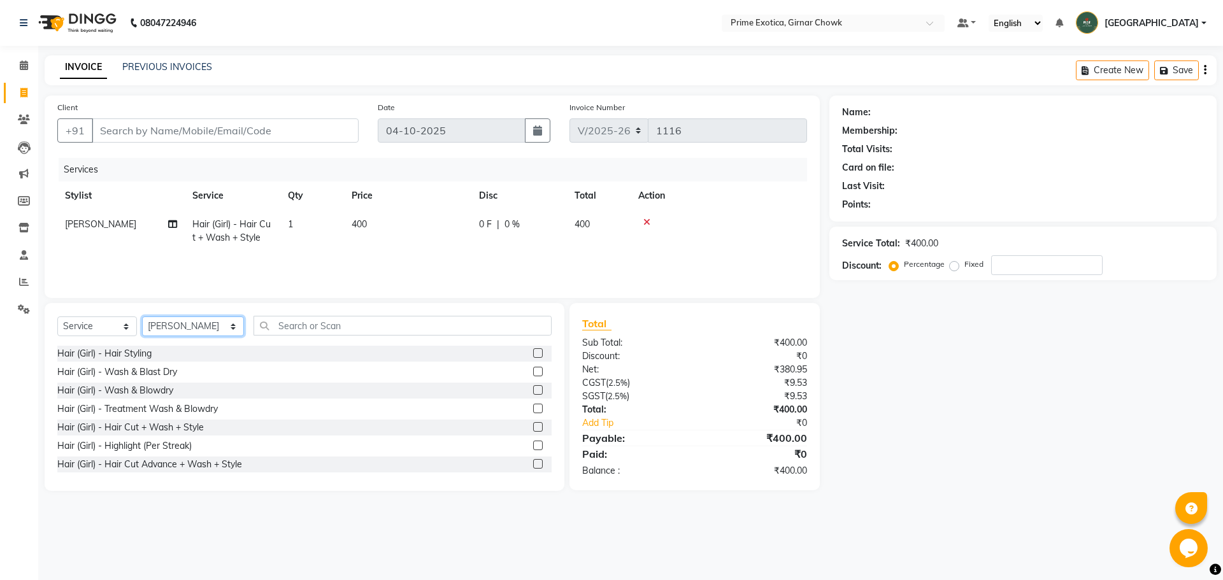
click at [177, 326] on select "Select Stylist [PERSON_NAME] ADMIN [PERSON_NAME] [PERSON_NAME] [PERSON_NAME] [P…" at bounding box center [193, 327] width 102 height 20
select select "45353"
click at [142, 317] on select "Select Stylist [PERSON_NAME] ADMIN [PERSON_NAME] [PERSON_NAME] [PERSON_NAME] [P…" at bounding box center [193, 327] width 102 height 20
click at [282, 317] on input "text" at bounding box center [403, 326] width 298 height 20
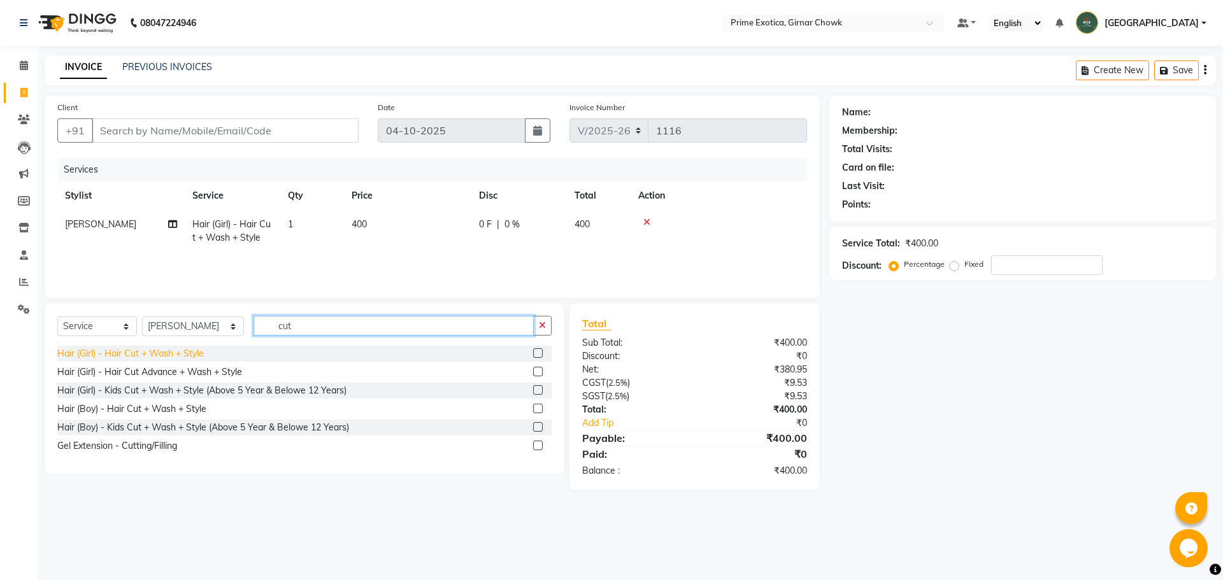
type input "cut"
click at [186, 354] on div "Hair (Girl) - Hair Cut + Wash + Style" at bounding box center [130, 353] width 147 height 13
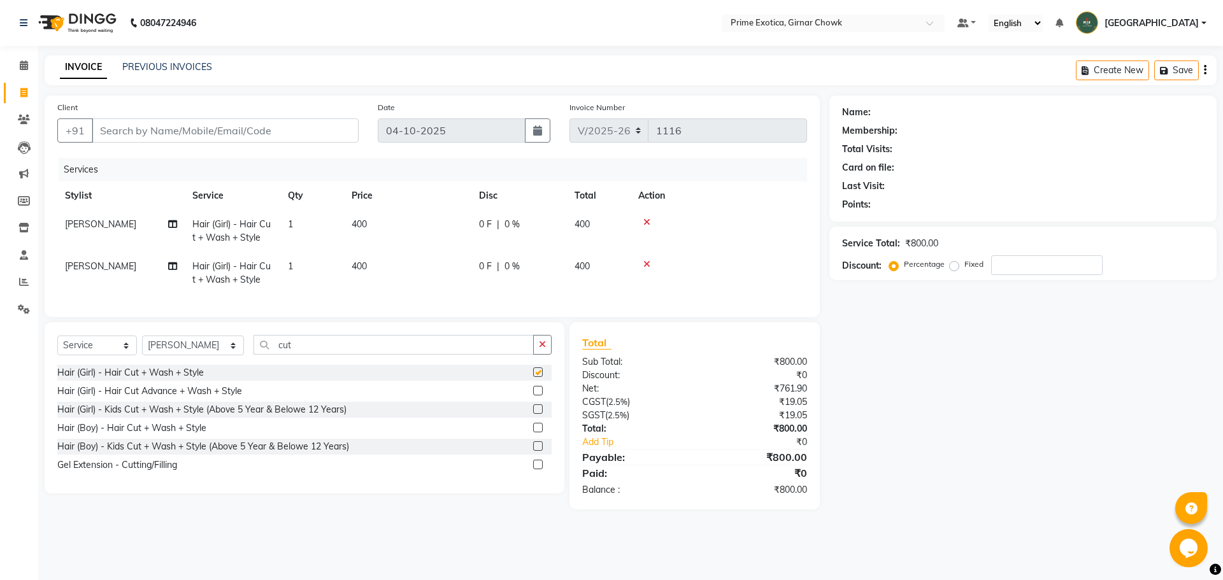
checkbox input "false"
click at [194, 115] on div "Client +91" at bounding box center [208, 127] width 320 height 52
click at [199, 130] on input "Client" at bounding box center [225, 131] width 267 height 24
type input "7"
type input "0"
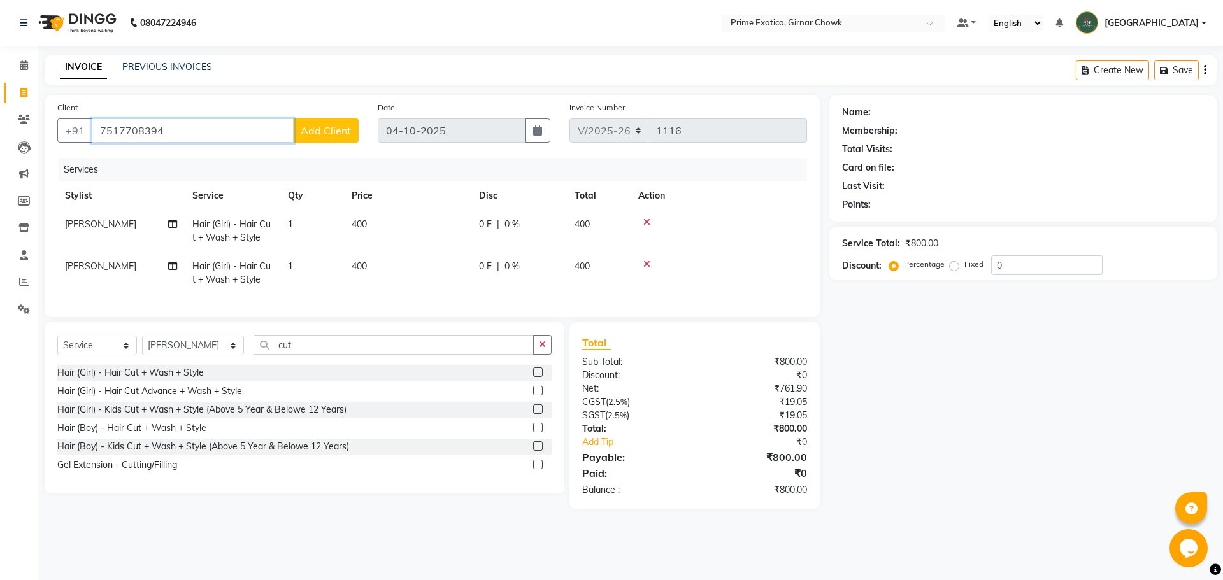
type input "7517708394"
click at [331, 135] on span "Add Client" at bounding box center [326, 130] width 50 height 13
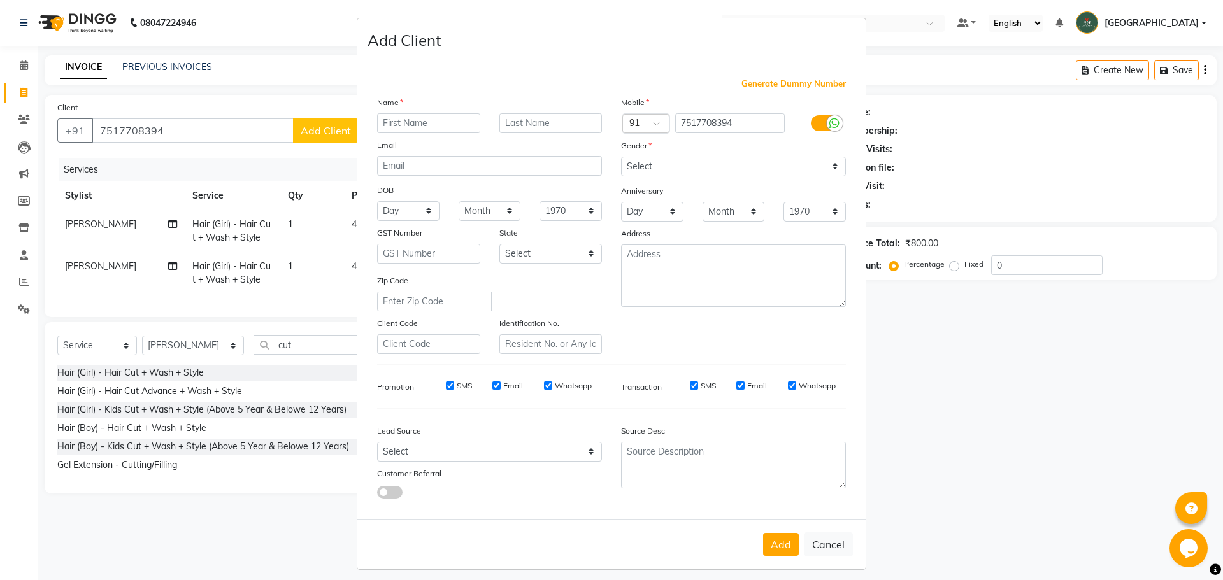
click at [419, 117] on input "text" at bounding box center [428, 123] width 103 height 20
type input "[PERSON_NAME]"
click at [554, 124] on input "text" at bounding box center [551, 123] width 103 height 20
type input "kote"
click at [714, 167] on select "Select [DEMOGRAPHIC_DATA] [DEMOGRAPHIC_DATA] Other Prefer Not To Say" at bounding box center [733, 167] width 225 height 20
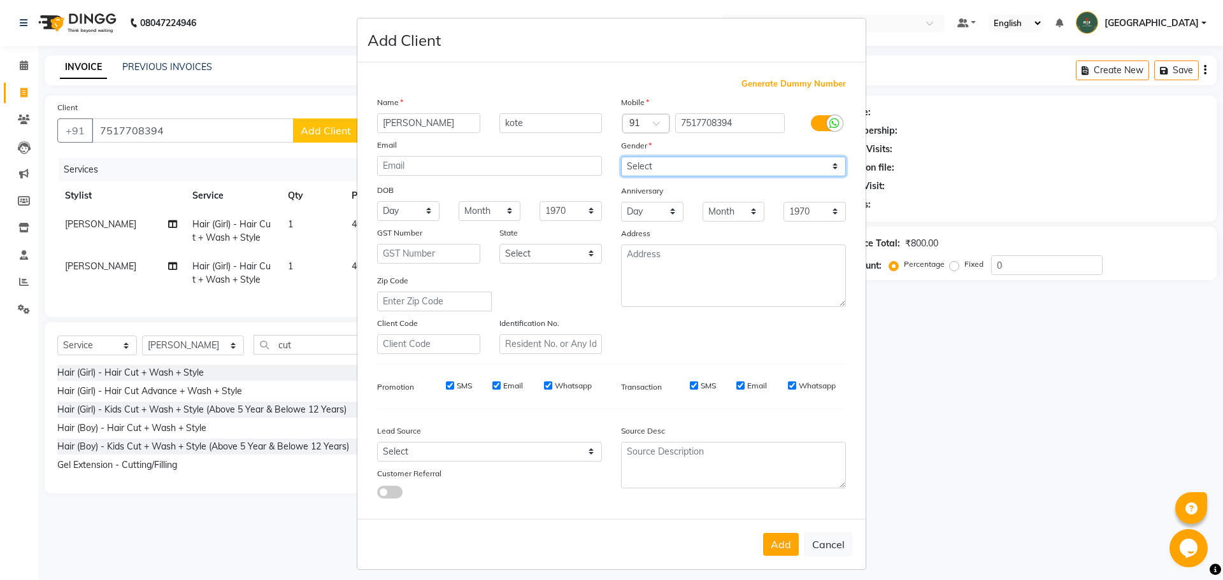
select select "[DEMOGRAPHIC_DATA]"
click at [621, 157] on select "Select [DEMOGRAPHIC_DATA] [DEMOGRAPHIC_DATA] Other Prefer Not To Say" at bounding box center [733, 167] width 225 height 20
click at [780, 544] on button "Add" at bounding box center [781, 544] width 36 height 23
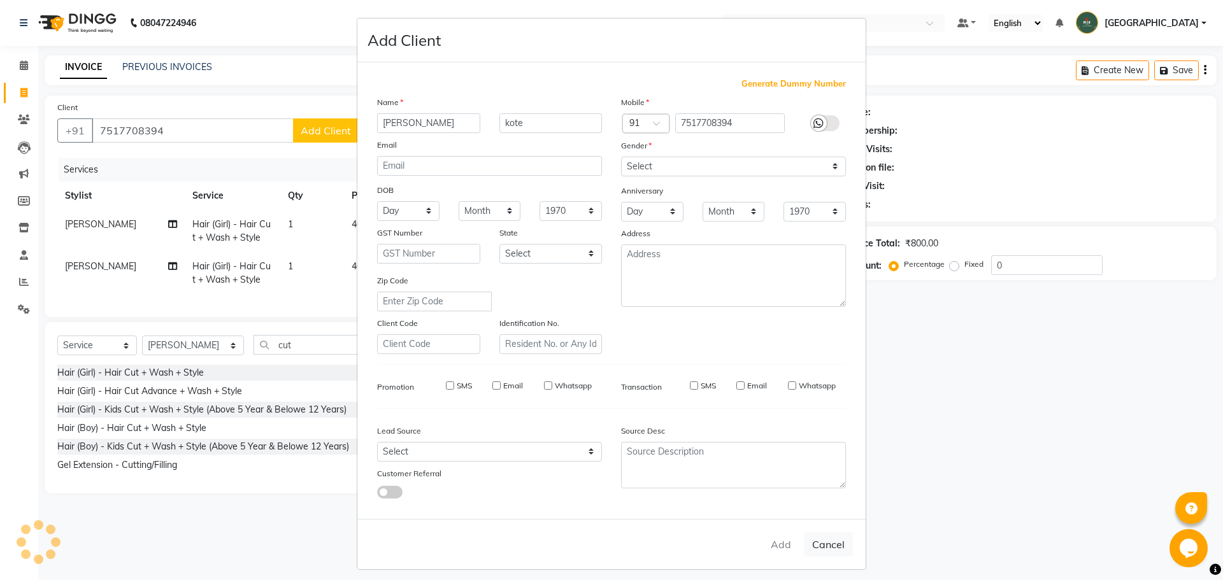
select select
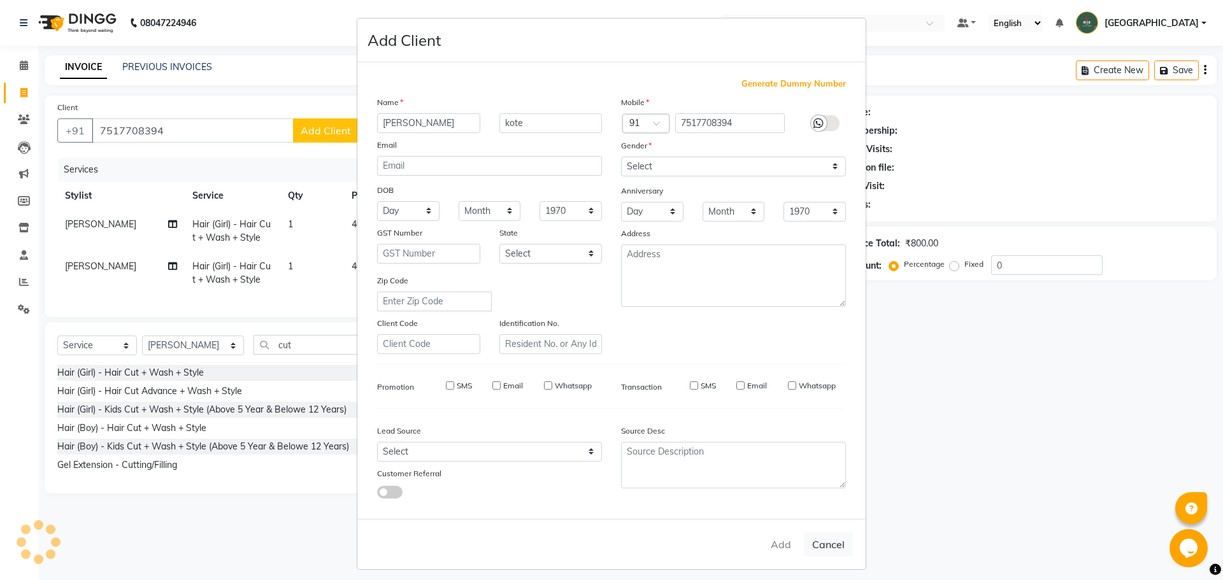
select select
checkbox input "false"
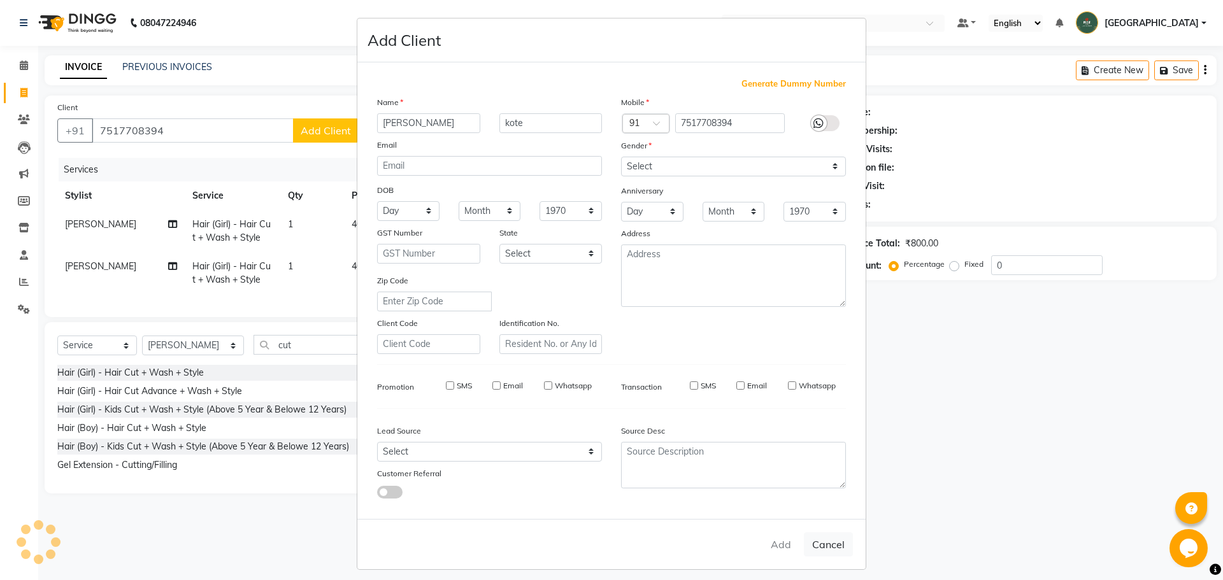
checkbox input "false"
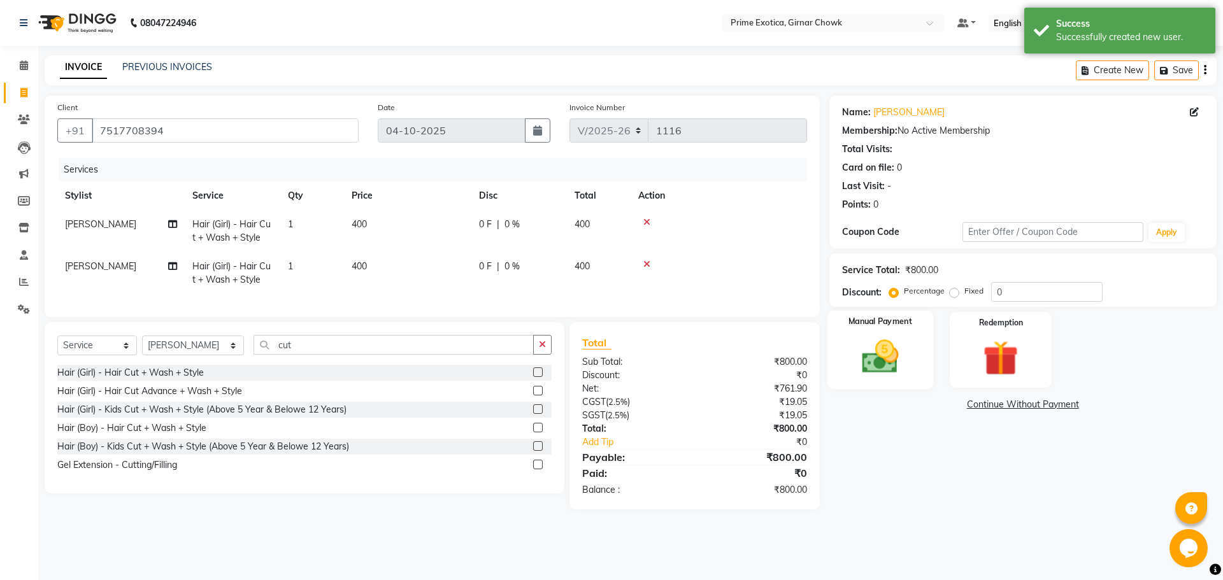
click at [902, 344] on img at bounding box center [880, 357] width 59 height 42
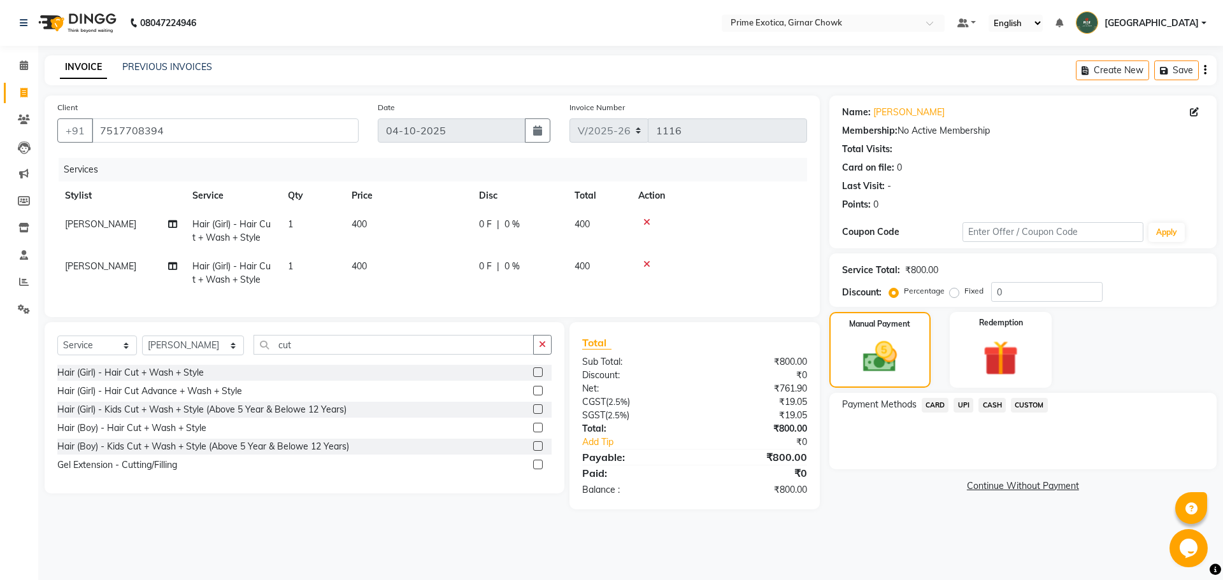
click at [969, 407] on span "UPI" at bounding box center [964, 405] width 20 height 15
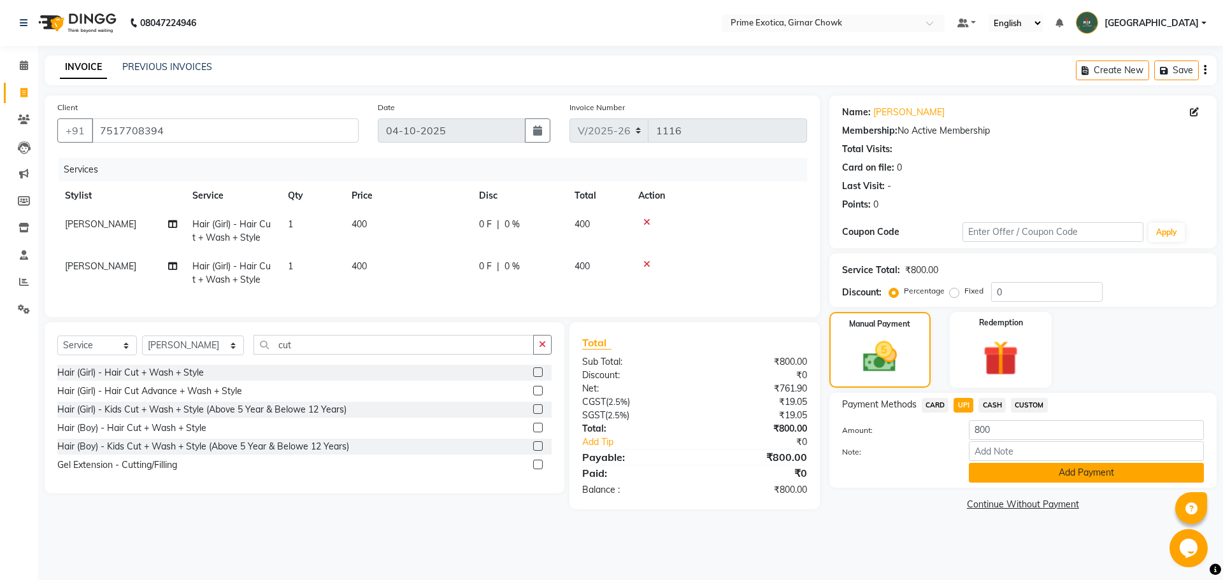
click at [1015, 475] on button "Add Payment" at bounding box center [1086, 473] width 235 height 20
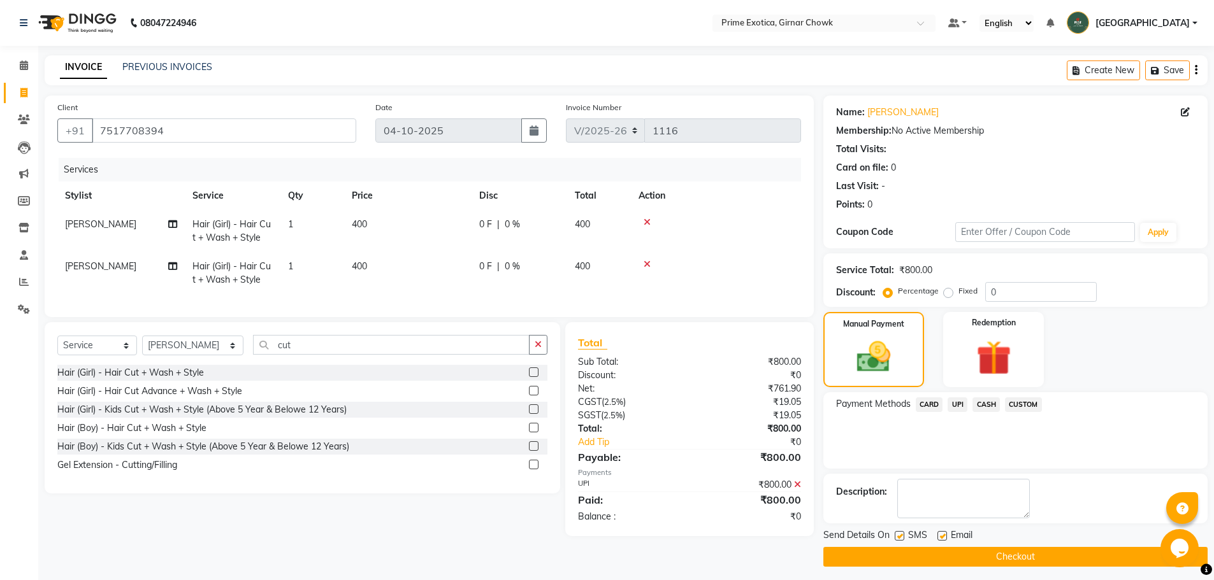
click at [991, 559] on button "Checkout" at bounding box center [1015, 557] width 384 height 20
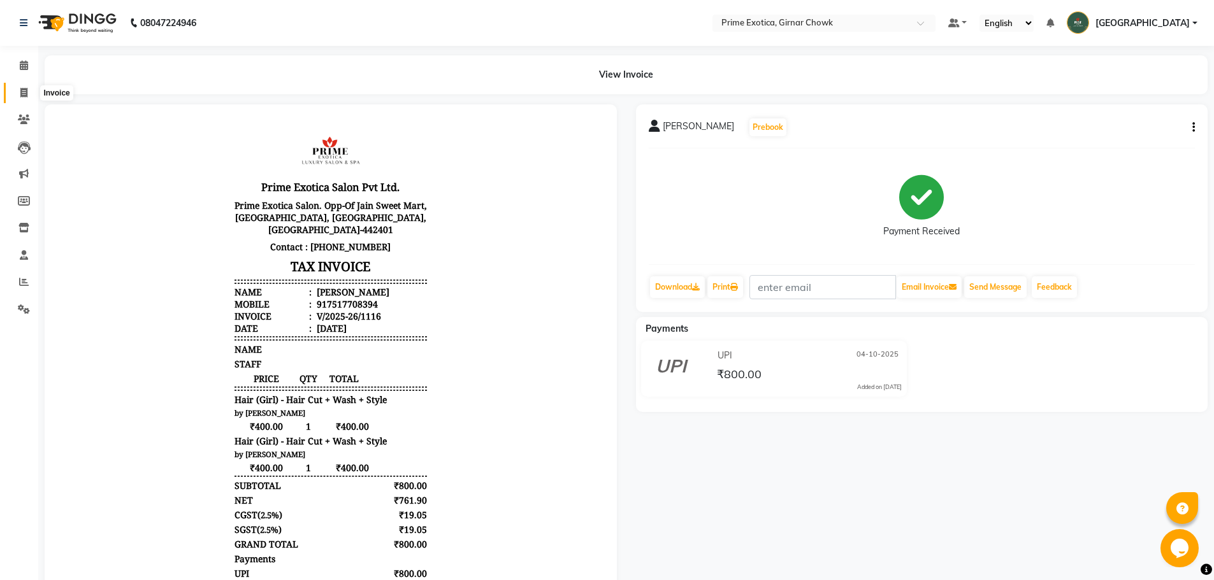
click at [24, 97] on icon at bounding box center [23, 93] width 7 height 10
select select "service"
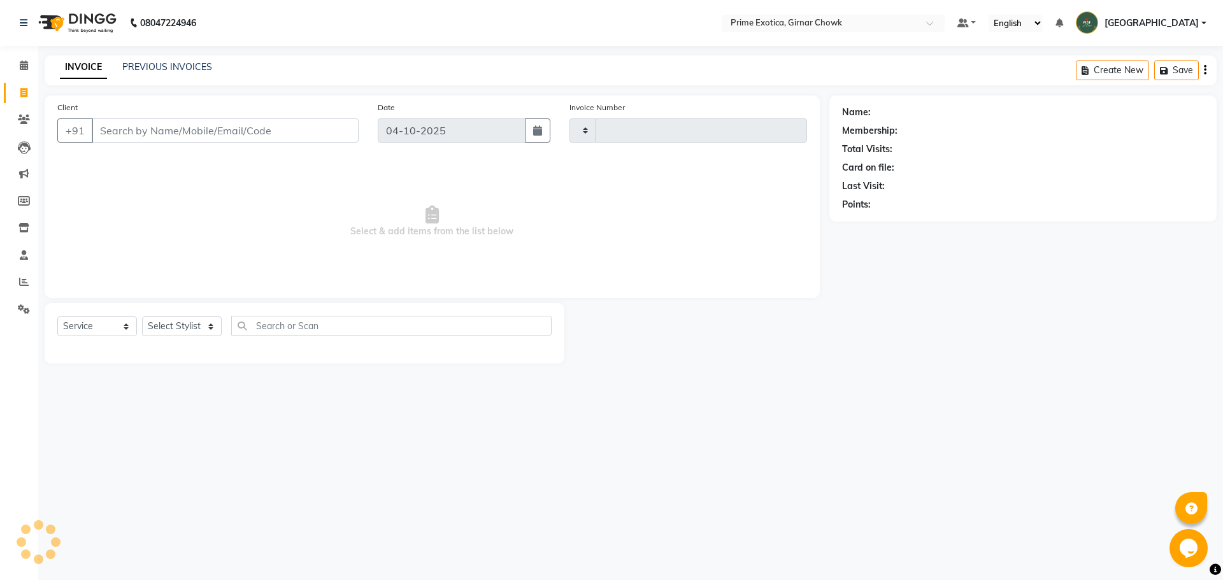
type input "1117"
select select "5796"
click at [152, 89] on main "INVOICE PREVIOUS INVOICES Create New Save Client +91 Date [DATE] Invoice Number…" at bounding box center [630, 219] width 1185 height 328
click at [160, 125] on input "Client" at bounding box center [225, 131] width 267 height 24
type input "9096308149"
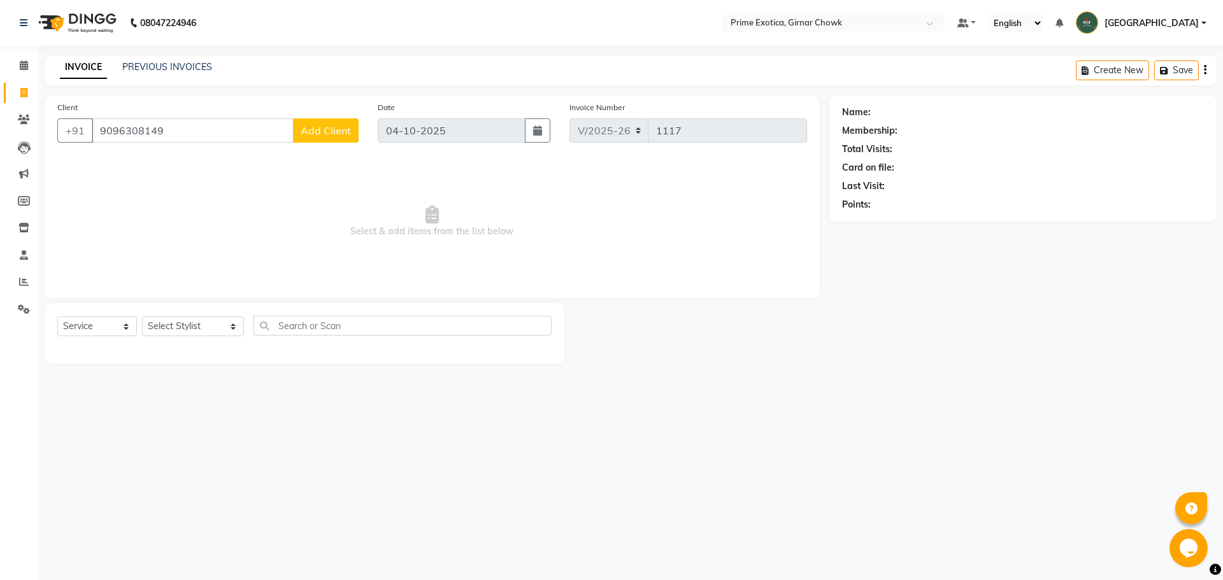
click at [323, 150] on div "Client [PHONE_NUMBER] Add Client" at bounding box center [208, 127] width 320 height 52
click at [324, 134] on span "Add Client" at bounding box center [326, 130] width 50 height 13
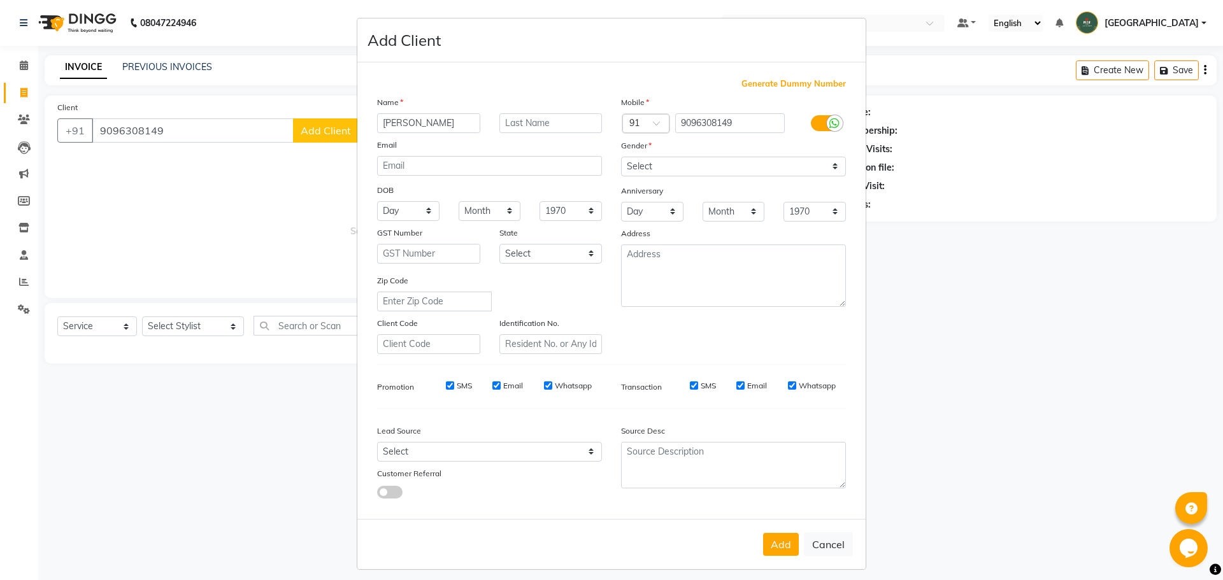
type input "[PERSON_NAME]"
click at [532, 132] on input "text" at bounding box center [551, 123] width 103 height 20
type input "b"
type input "[PERSON_NAME]"
click at [382, 126] on input "[PERSON_NAME]" at bounding box center [428, 123] width 103 height 20
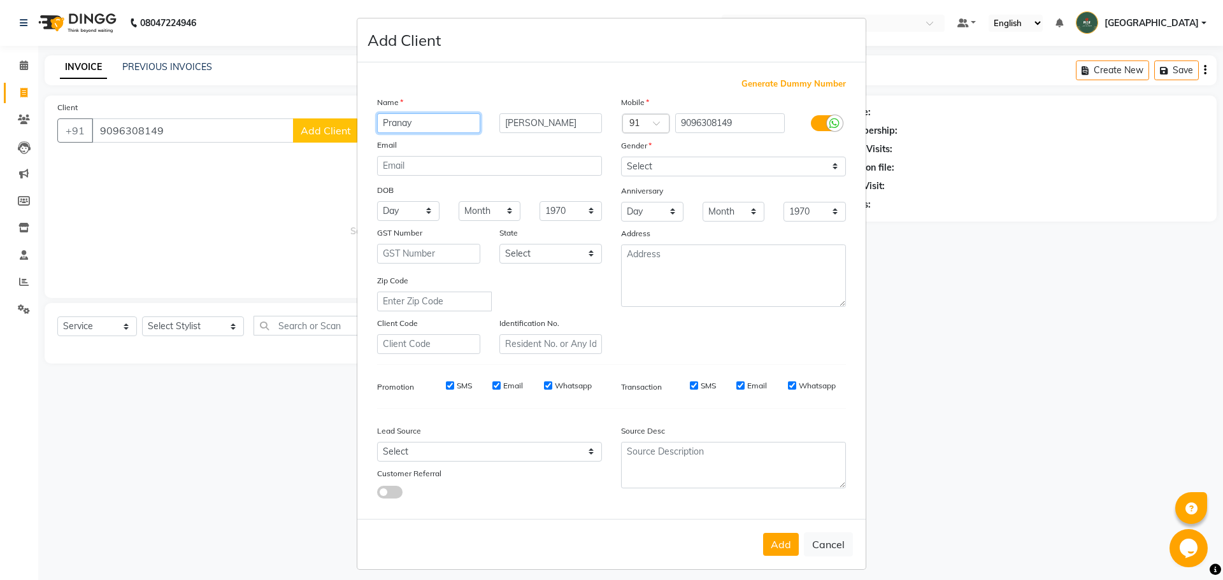
type input "Pranay"
drag, startPoint x: 670, startPoint y: 165, endPoint x: 666, endPoint y: 173, distance: 9.1
click at [670, 165] on select "Select [DEMOGRAPHIC_DATA] [DEMOGRAPHIC_DATA] Other Prefer Not To Say" at bounding box center [733, 167] width 225 height 20
select select "[DEMOGRAPHIC_DATA]"
click at [621, 157] on select "Select [DEMOGRAPHIC_DATA] [DEMOGRAPHIC_DATA] Other Prefer Not To Say" at bounding box center [733, 167] width 225 height 20
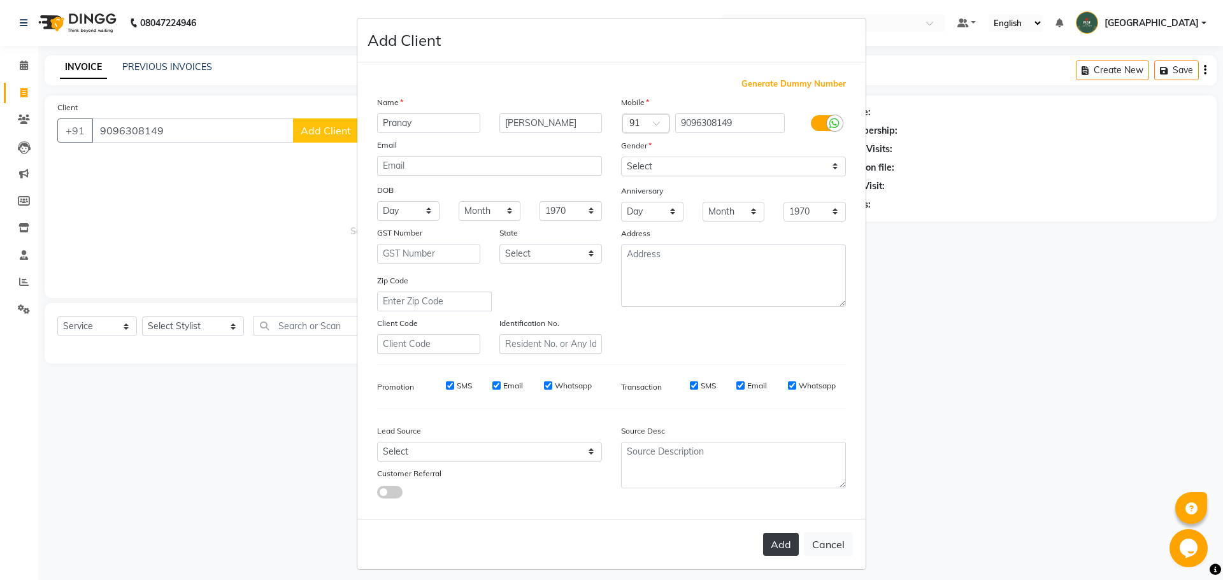
click at [780, 550] on button "Add" at bounding box center [781, 544] width 36 height 23
select select
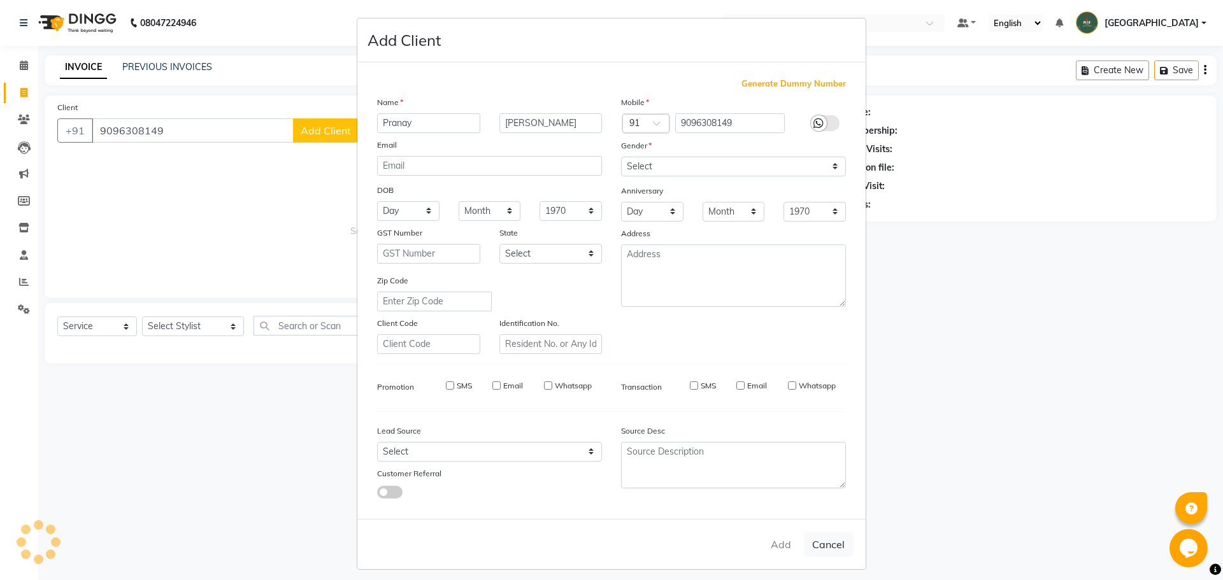
select select
checkbox input "false"
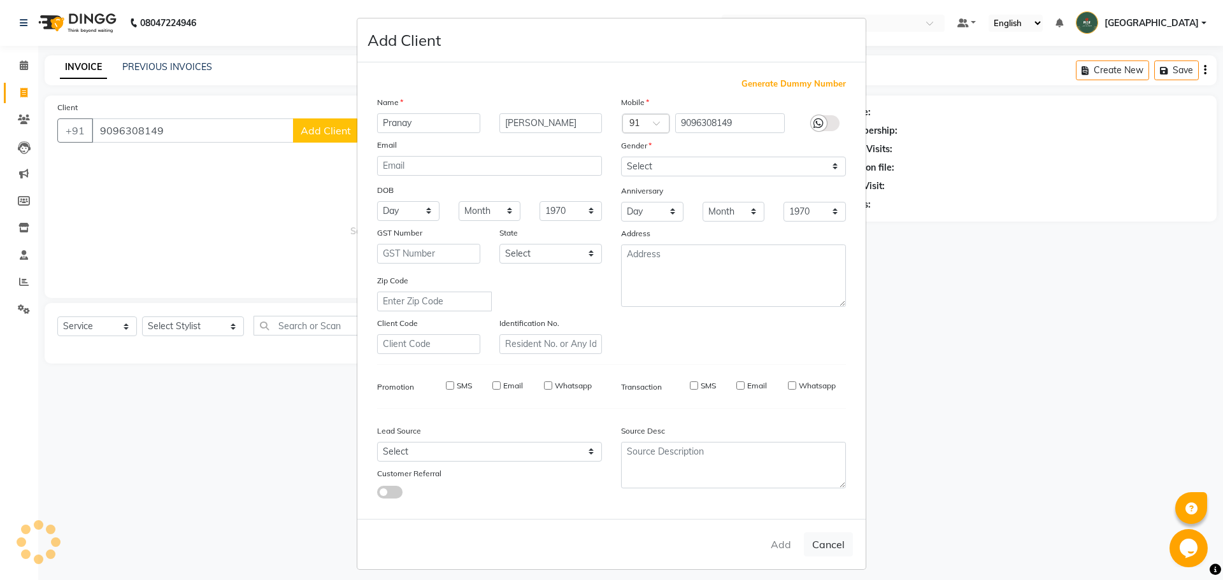
checkbox input "false"
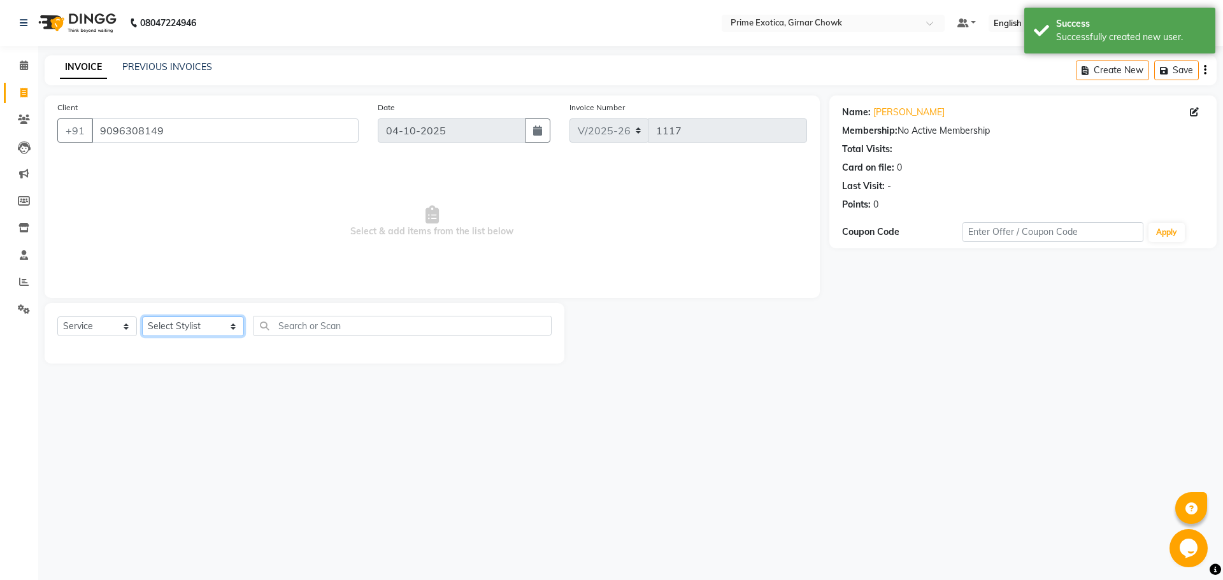
drag, startPoint x: 182, startPoint y: 328, endPoint x: 182, endPoint y: 335, distance: 7.0
click at [182, 328] on select "Select Stylist [PERSON_NAME] ADMIN [PERSON_NAME] [PERSON_NAME] [PERSON_NAME] [P…" at bounding box center [193, 327] width 102 height 20
select select "91075"
click at [142, 317] on select "Select Stylist [PERSON_NAME] ADMIN [PERSON_NAME] [PERSON_NAME] [PERSON_NAME] [P…" at bounding box center [193, 327] width 102 height 20
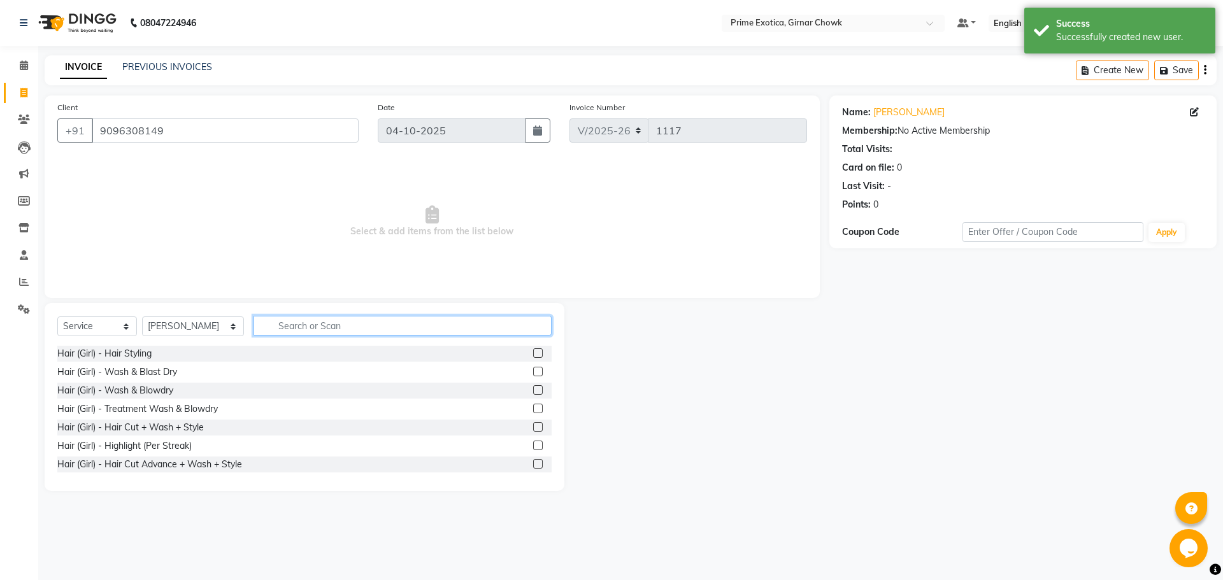
click at [308, 319] on input "text" at bounding box center [403, 326] width 298 height 20
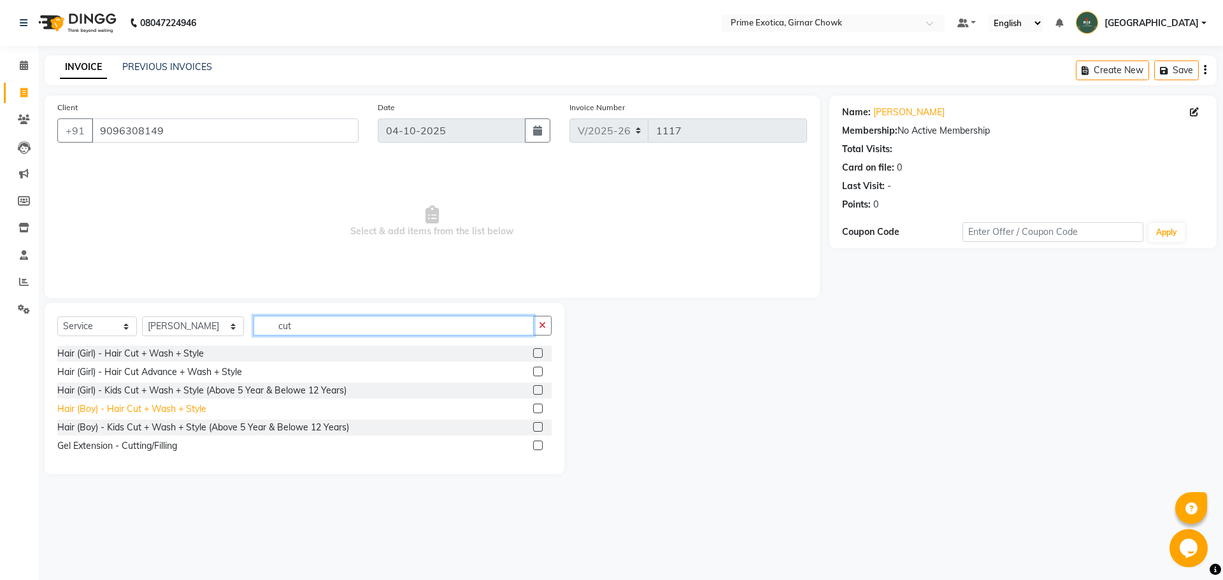
type input "cut"
click at [196, 405] on div "Hair (Boy) - Hair Cut + Wash + Style" at bounding box center [131, 409] width 149 height 13
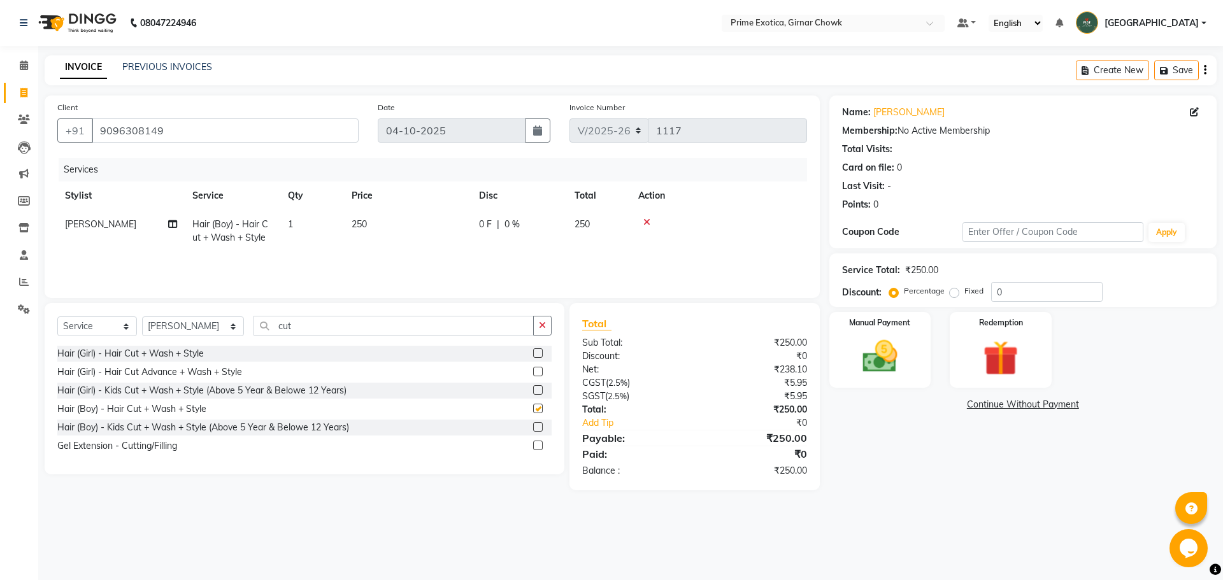
checkbox input "false"
click at [292, 328] on input "cut" at bounding box center [394, 326] width 280 height 20
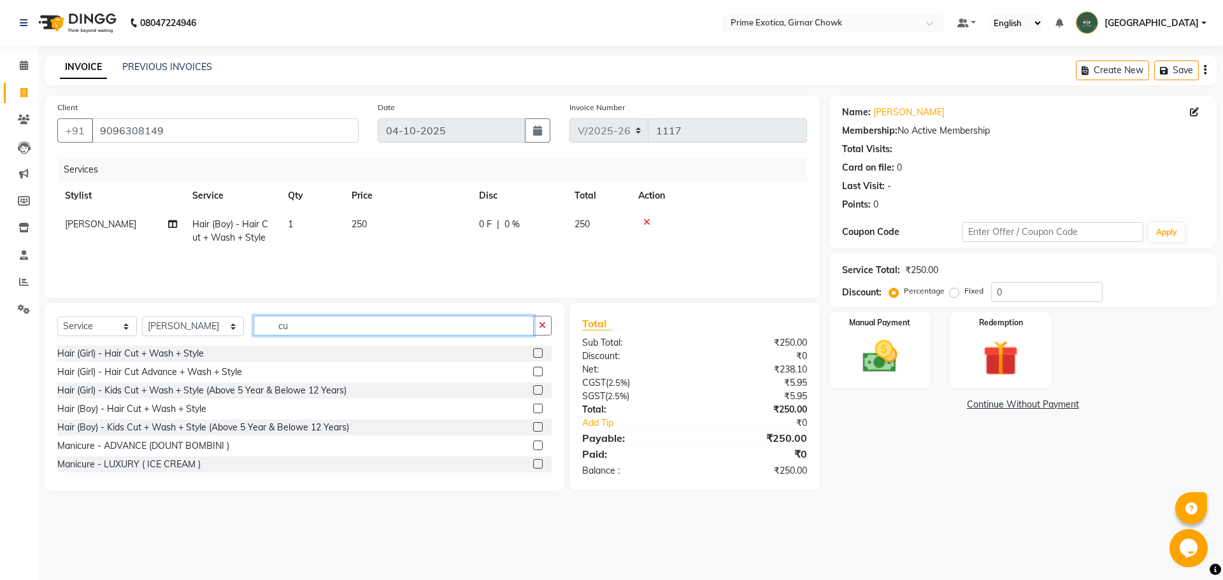
type input "c"
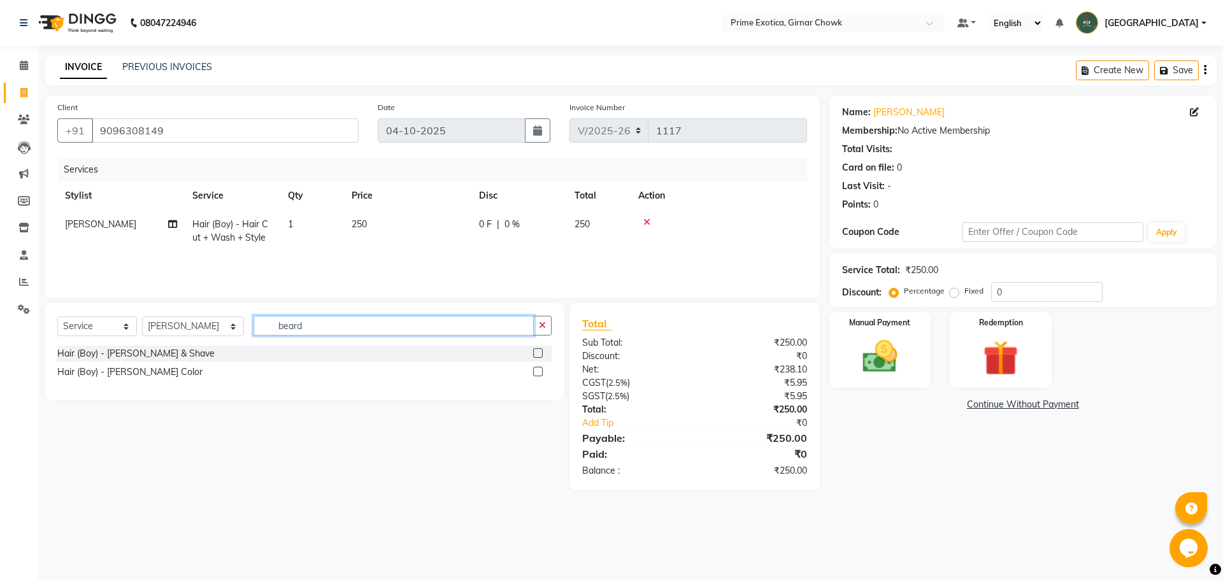
type input "beard"
click at [538, 355] on label at bounding box center [538, 354] width 10 height 10
click at [538, 355] on input "checkbox" at bounding box center [537, 354] width 8 height 8
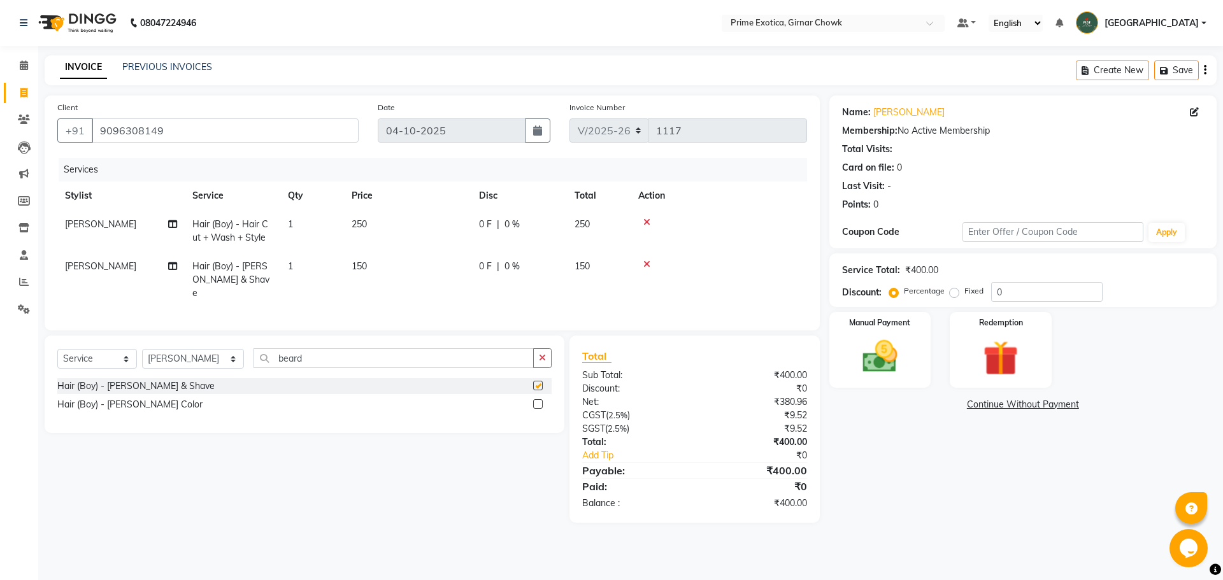
checkbox input "false"
click at [359, 220] on span "250" at bounding box center [359, 224] width 15 height 11
select select "91075"
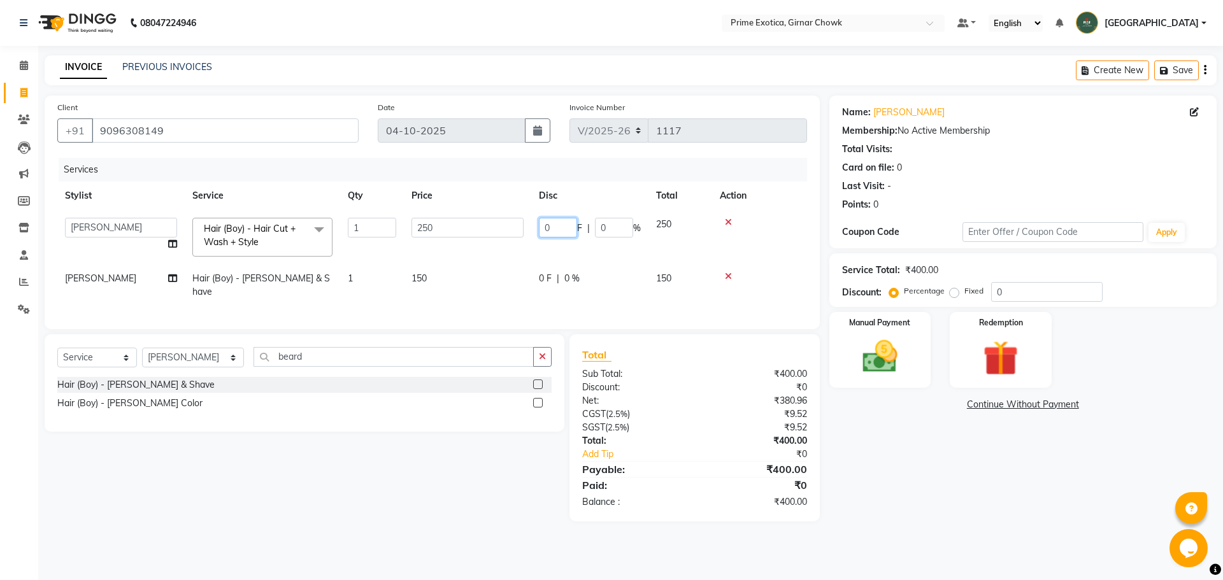
click at [555, 228] on input "0" at bounding box center [558, 228] width 38 height 20
type input "50"
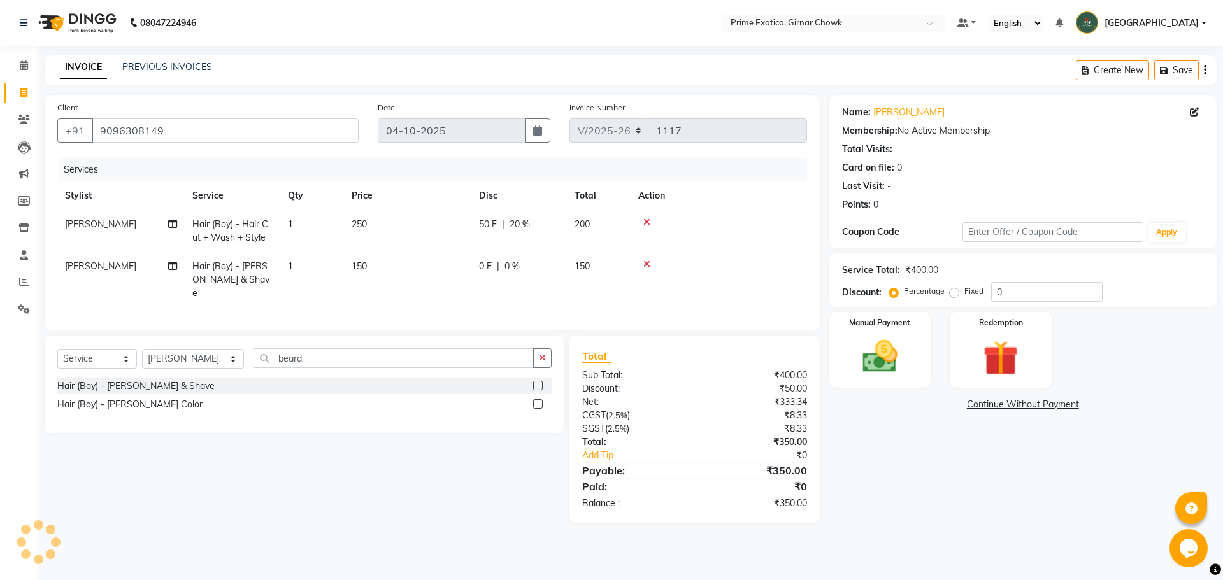
click at [608, 257] on tbody "AMAN SHEIKH Hair (Boy) - Hair Cut + Wash + Style 1 250 50 F | 20 % 200 AMAN SHE…" at bounding box center [432, 258] width 750 height 97
click at [584, 266] on span "150" at bounding box center [582, 266] width 15 height 11
select select "91075"
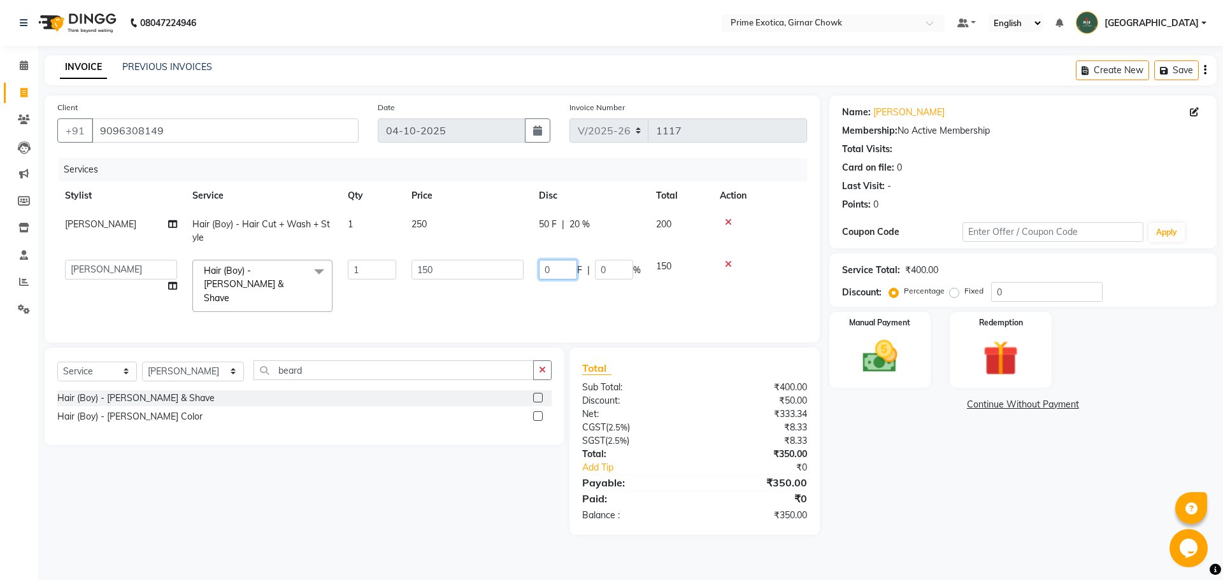
click at [564, 266] on input "0" at bounding box center [558, 270] width 38 height 20
type input "50"
drag, startPoint x: 974, startPoint y: 478, endPoint x: 958, endPoint y: 461, distance: 23.0
click at [974, 479] on div "Name: [PERSON_NAME] Membership: No Active Membership Total Visits: Card on file…" at bounding box center [1028, 316] width 397 height 440
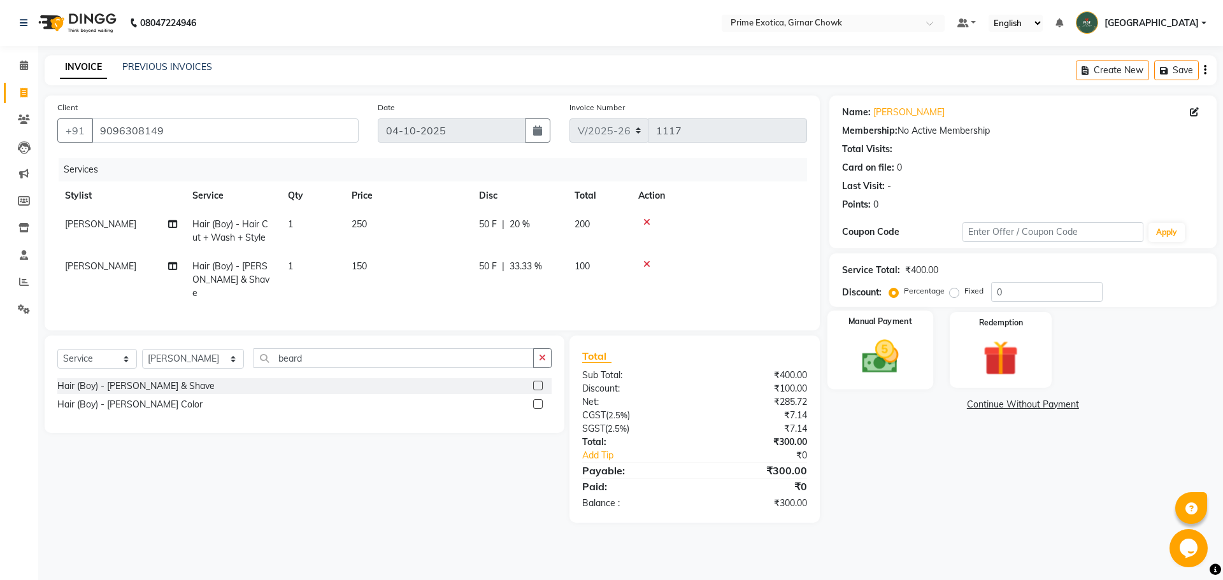
click at [879, 354] on img at bounding box center [880, 357] width 59 height 42
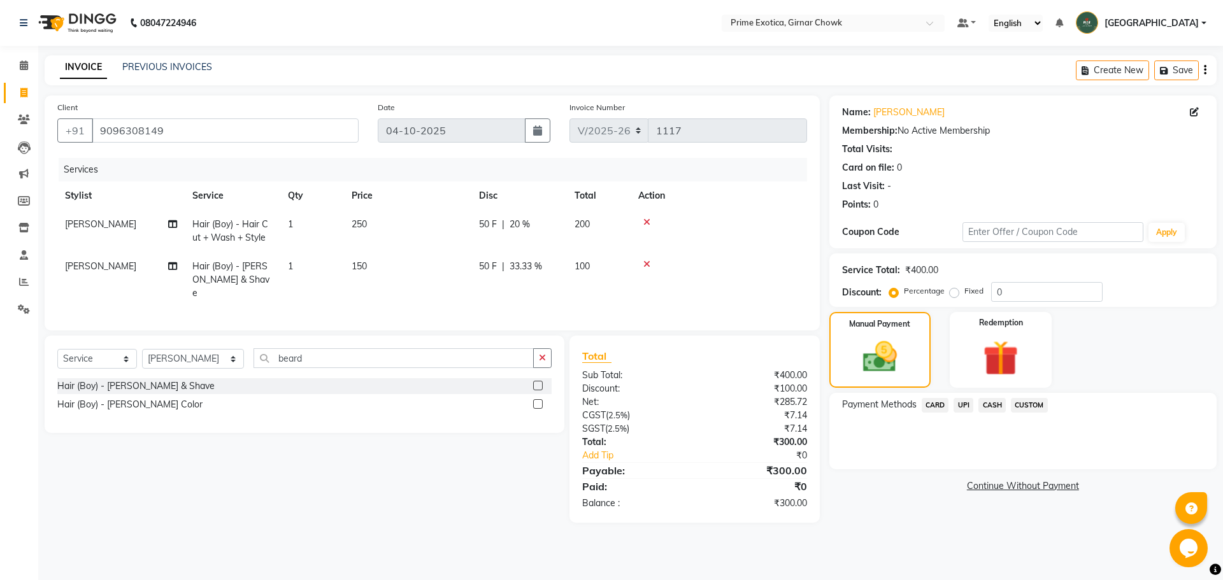
click at [970, 405] on span "UPI" at bounding box center [964, 405] width 20 height 15
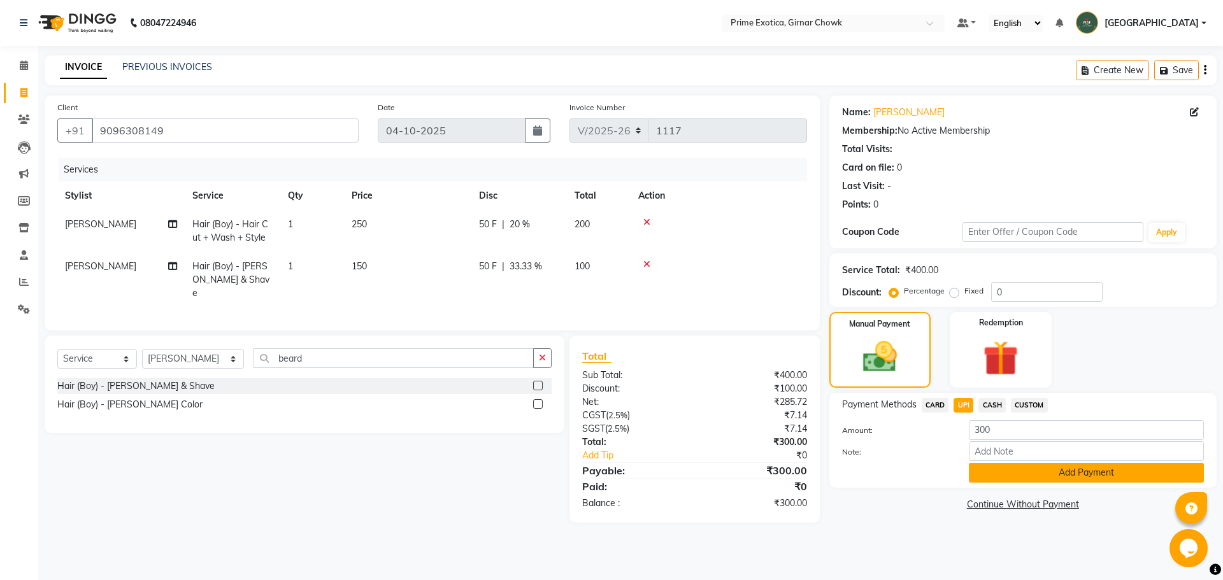
click at [1010, 479] on button "Add Payment" at bounding box center [1086, 473] width 235 height 20
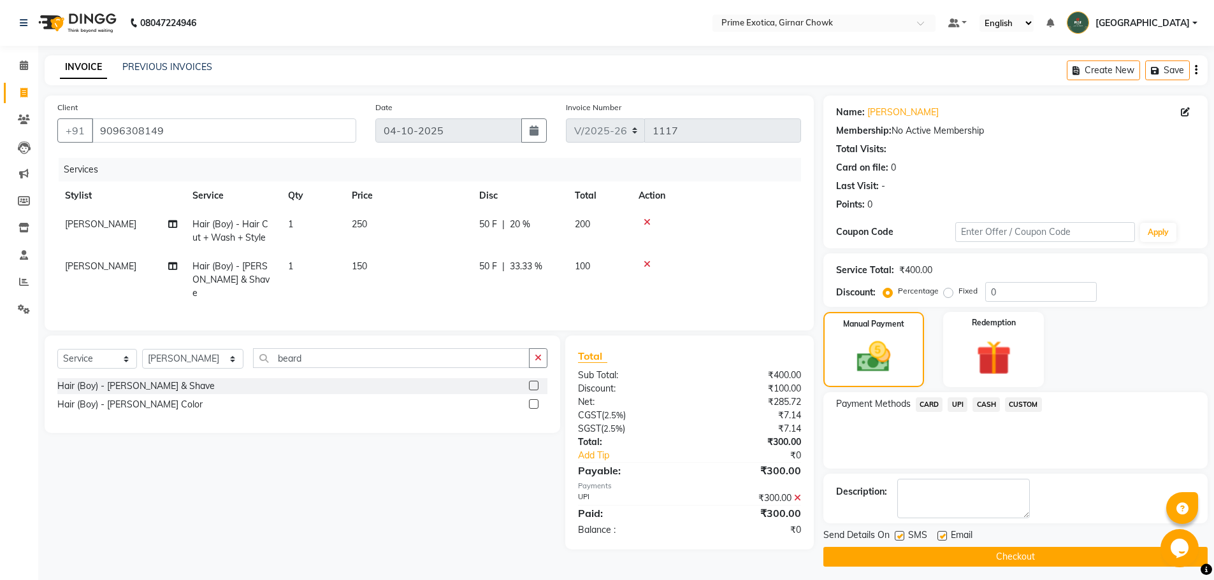
click at [997, 552] on button "Checkout" at bounding box center [1015, 557] width 384 height 20
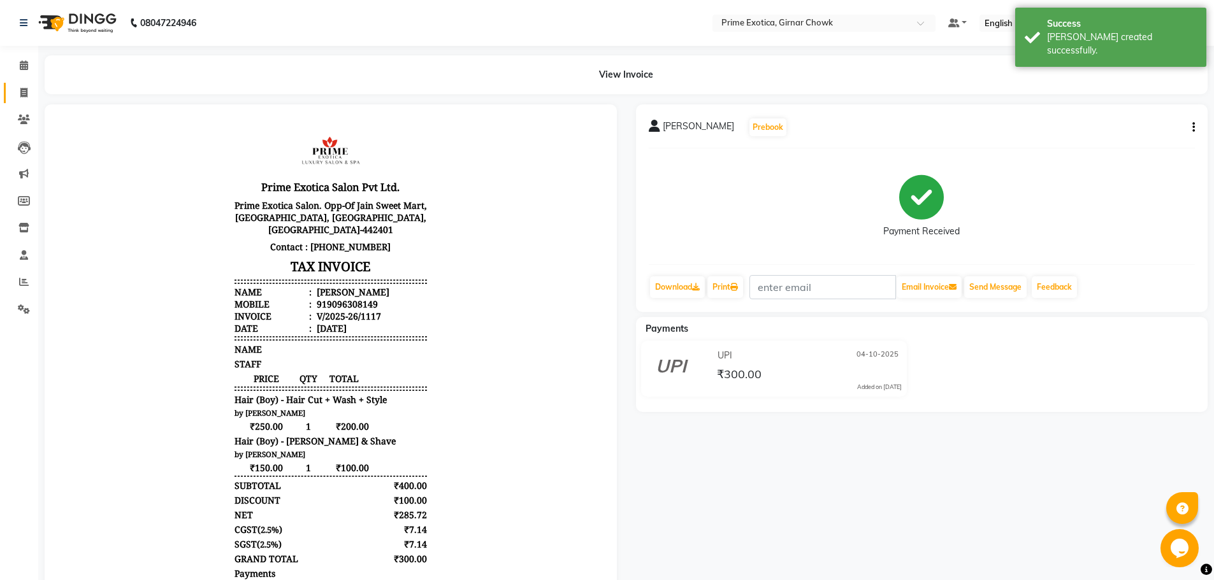
click at [22, 100] on link "Invoice" at bounding box center [19, 93] width 31 height 21
select select "service"
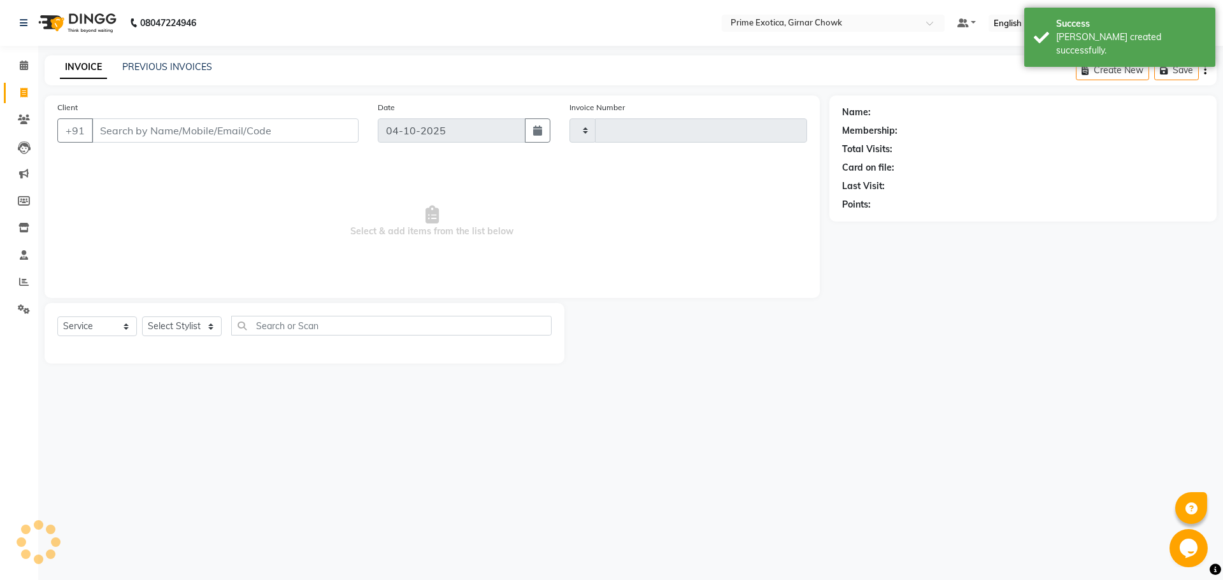
type input "1118"
select select "5796"
click at [171, 63] on link "PREVIOUS INVOICES" at bounding box center [167, 66] width 90 height 11
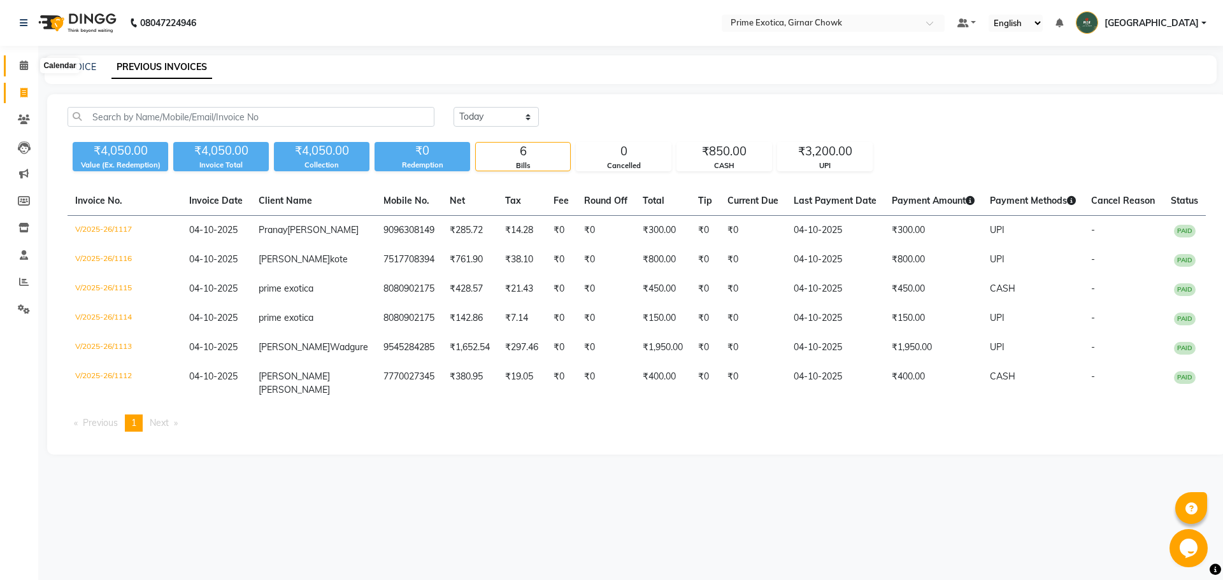
click at [24, 71] on span at bounding box center [24, 66] width 22 height 15
